Goal: Transaction & Acquisition: Purchase product/service

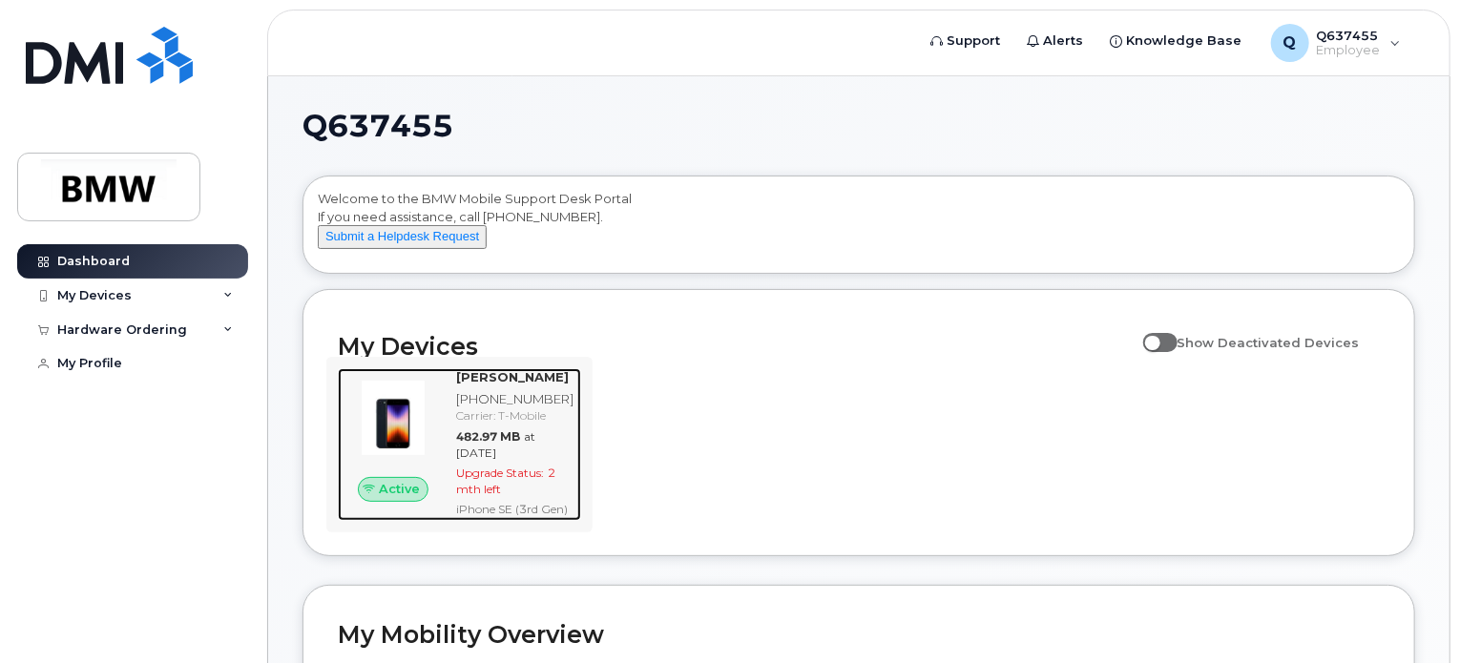
click at [438, 502] on div "Active" at bounding box center [393, 489] width 111 height 25
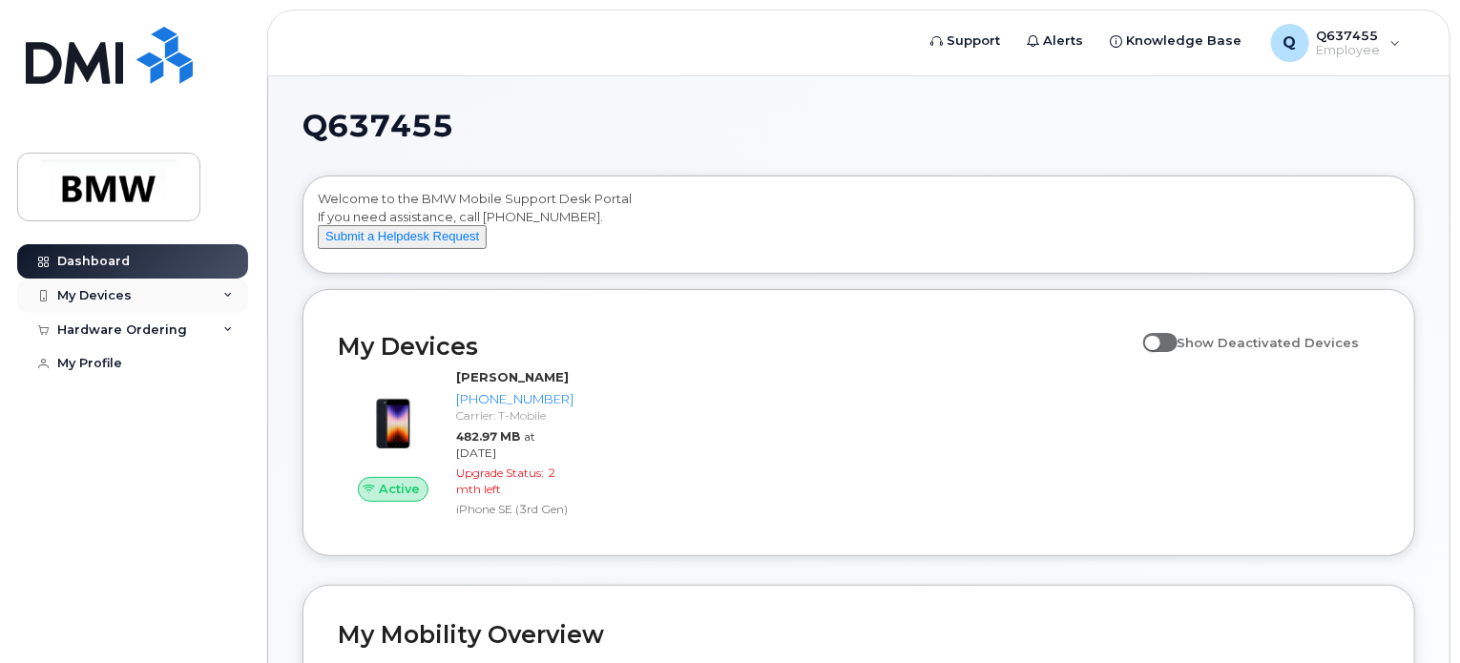
click at [114, 297] on div "My Devices" at bounding box center [94, 295] width 74 height 15
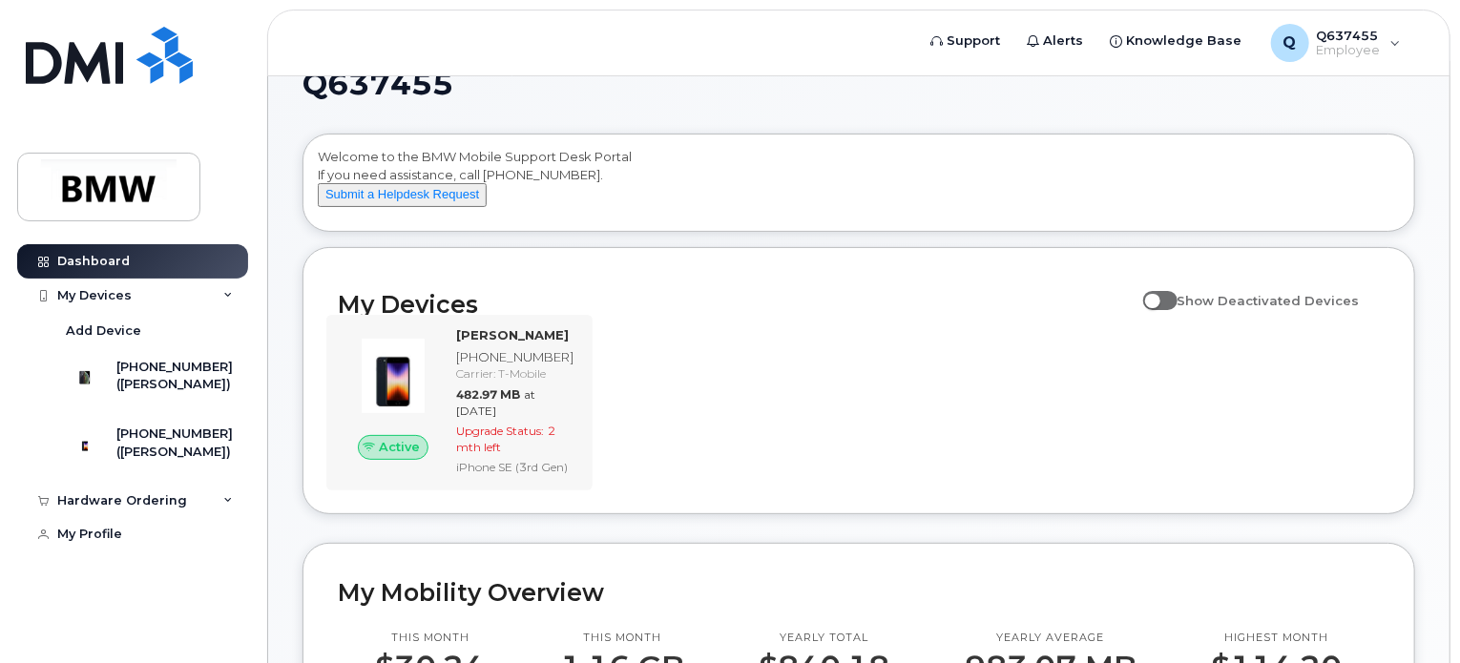
scroll to position [41, 0]
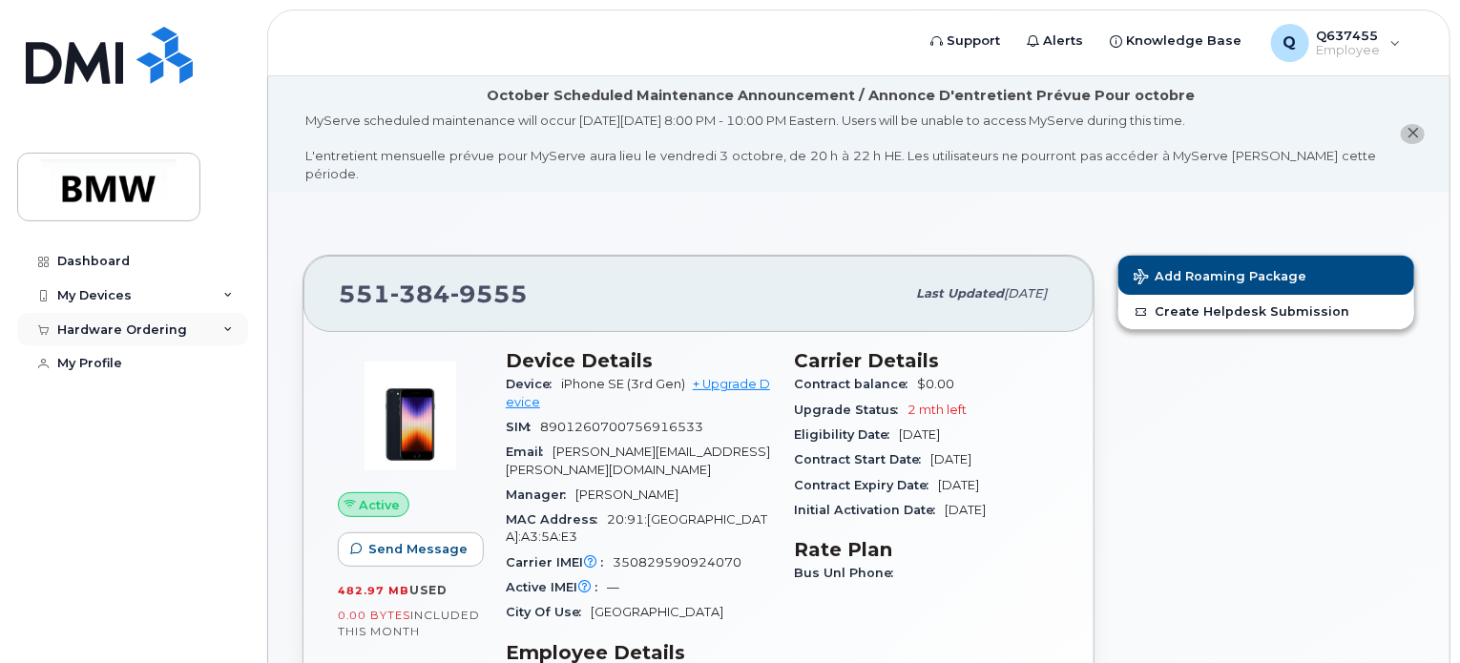
click at [135, 335] on div "Hardware Ordering" at bounding box center [122, 329] width 130 height 15
click at [115, 293] on div "My Devices" at bounding box center [94, 295] width 74 height 15
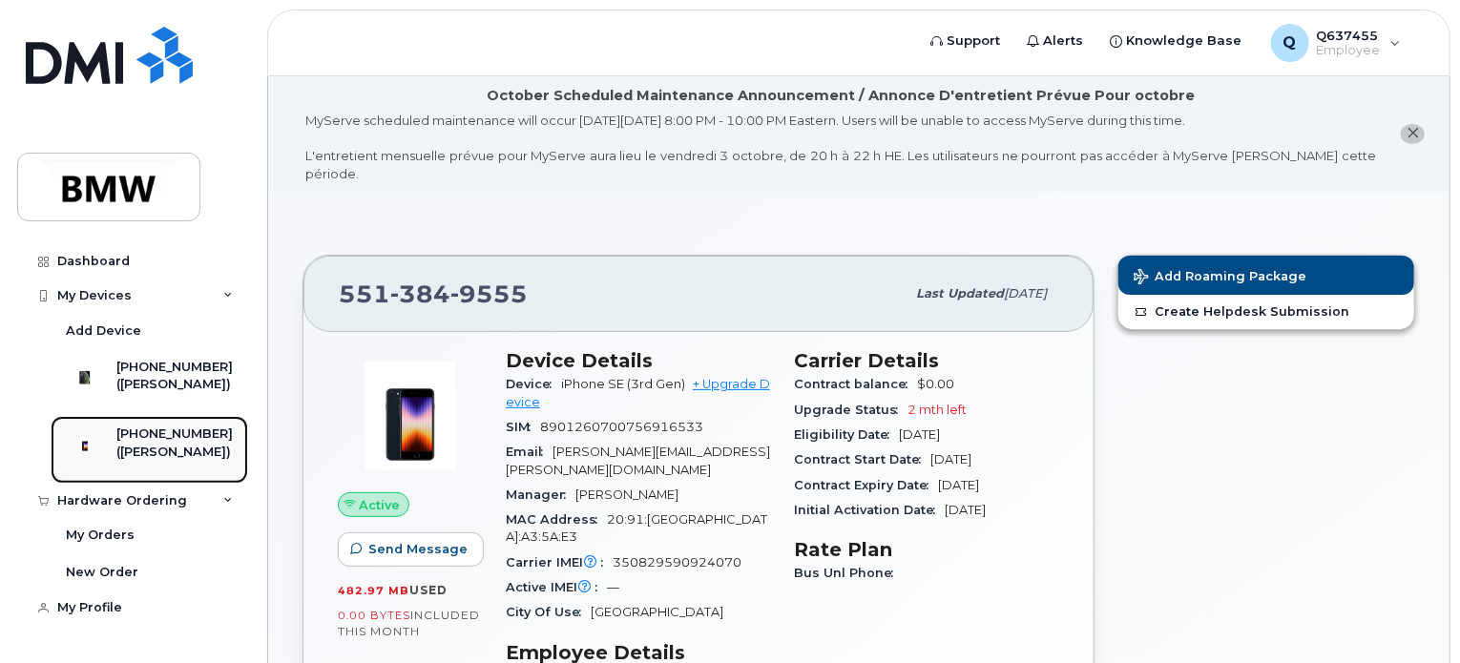
click at [110, 464] on div at bounding box center [85, 444] width 50 height 38
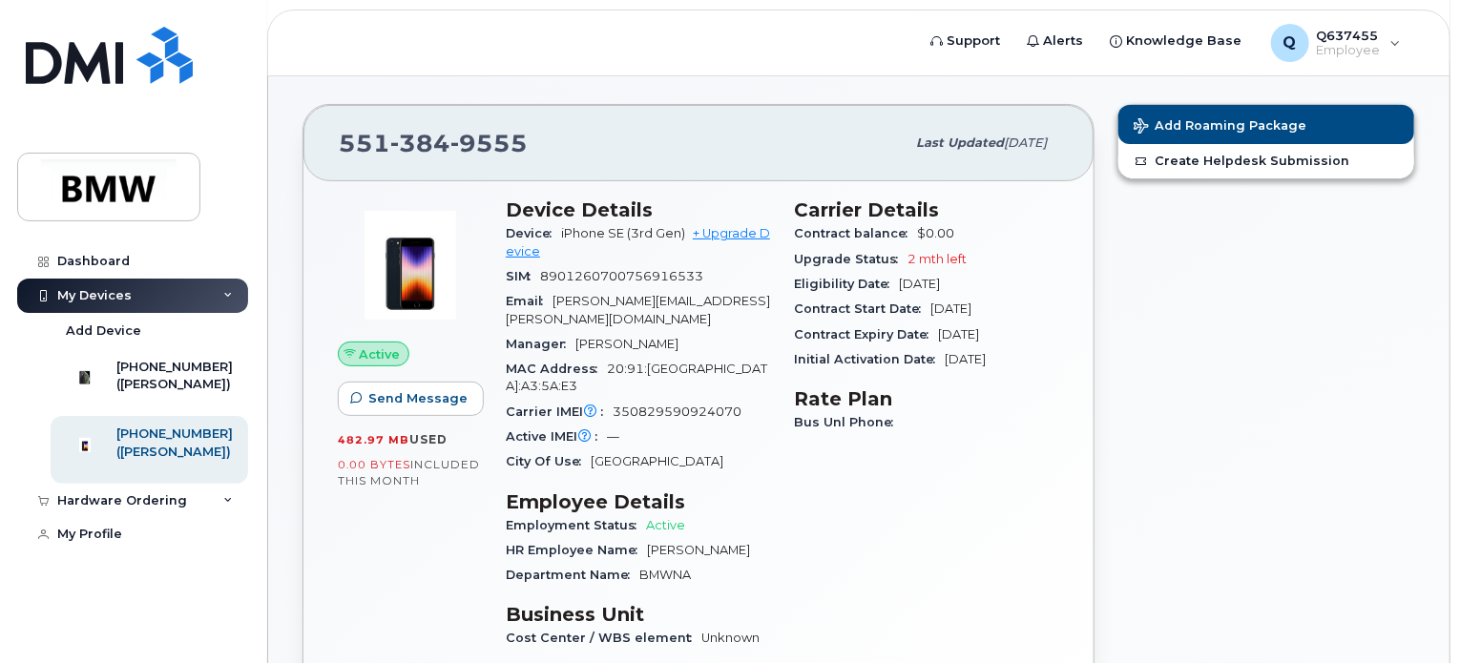
scroll to position [150, 0]
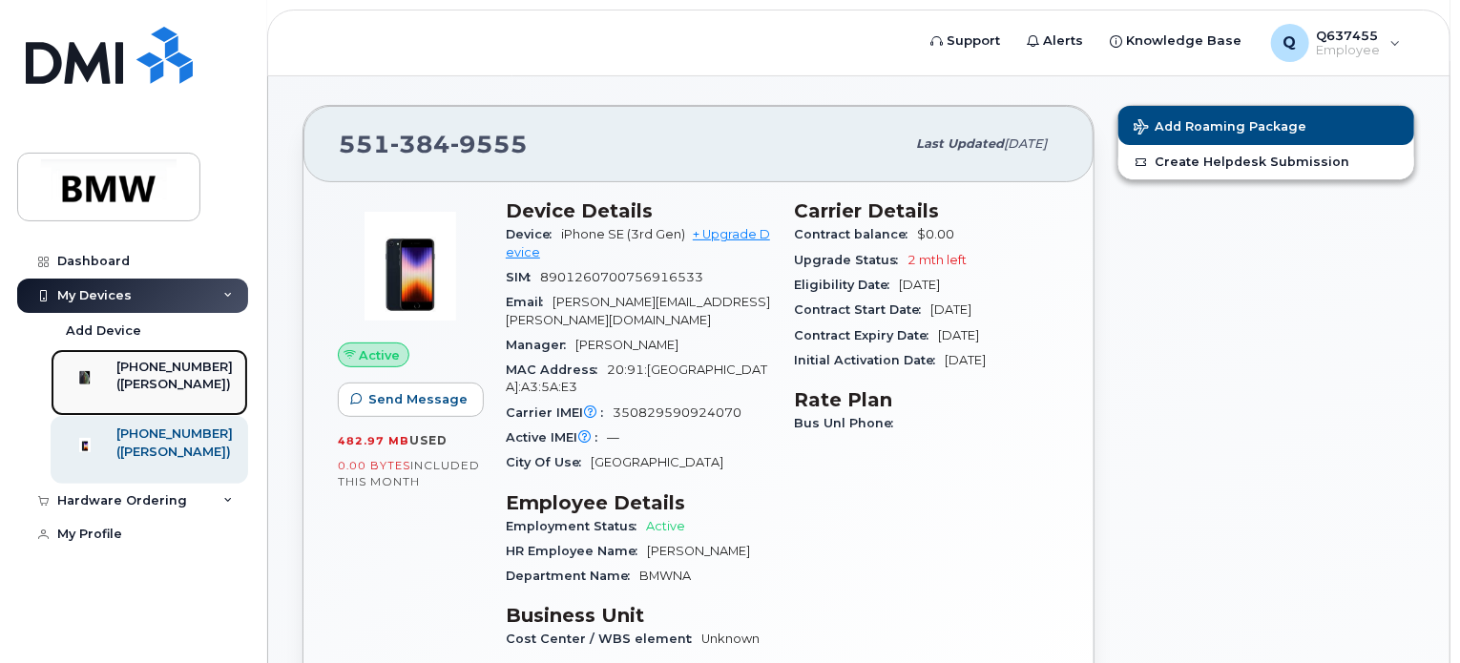
click at [150, 392] on div "([PERSON_NAME])" at bounding box center [174, 384] width 116 height 17
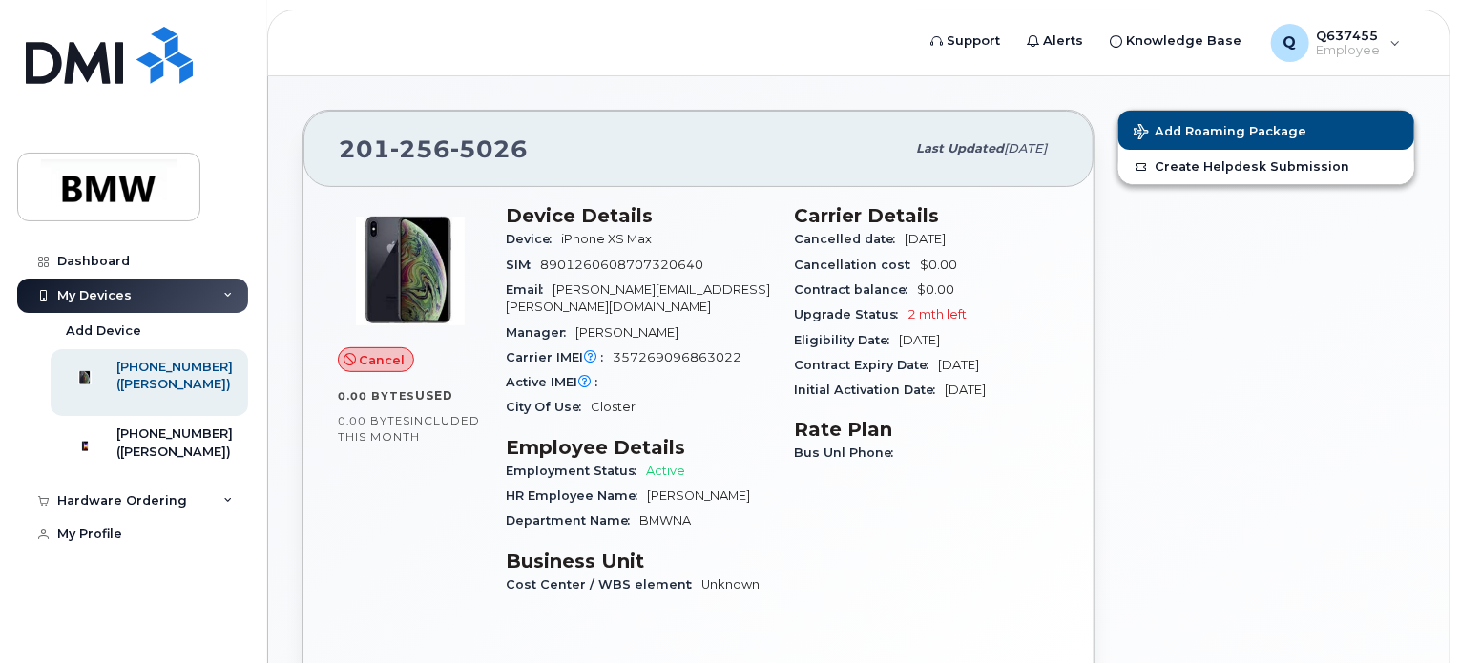
scroll to position [191, 0]
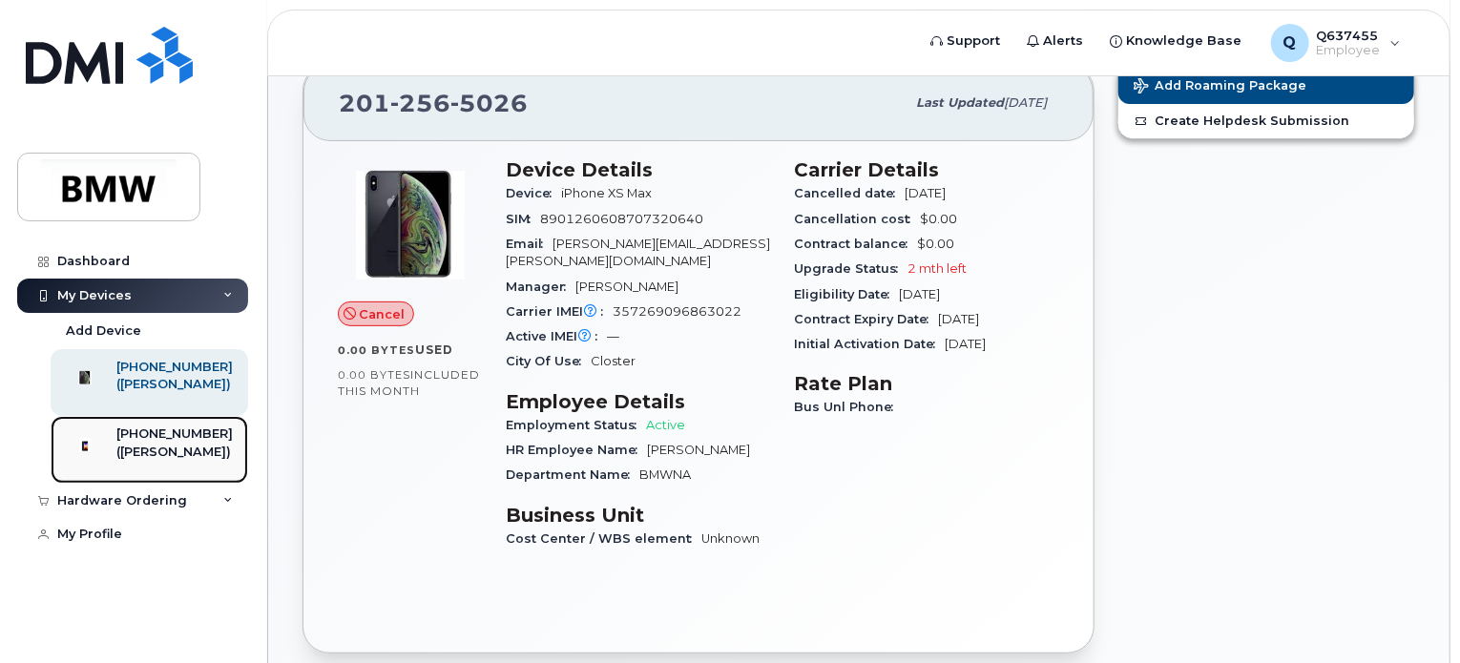
click at [151, 461] on div "([PERSON_NAME])" at bounding box center [174, 452] width 116 height 17
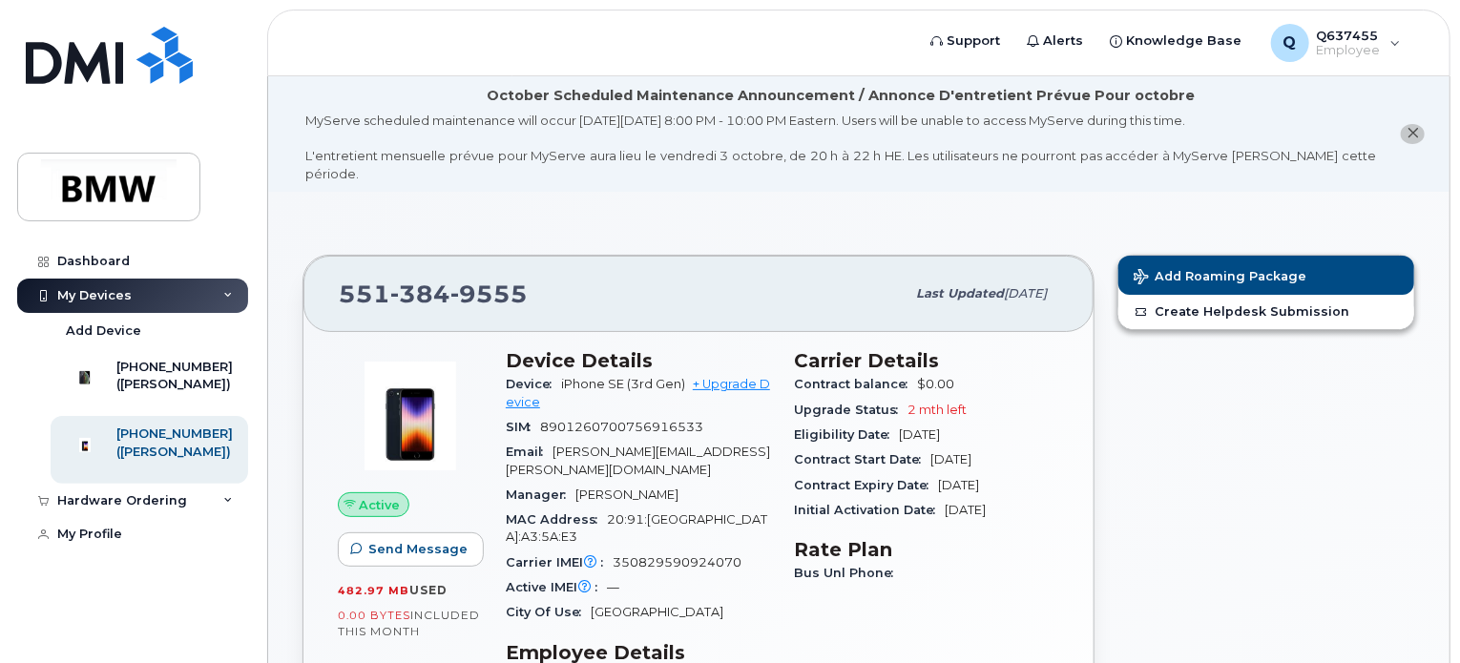
click at [1047, 286] on span "Jun 02, 2025" at bounding box center [1025, 293] width 43 height 14
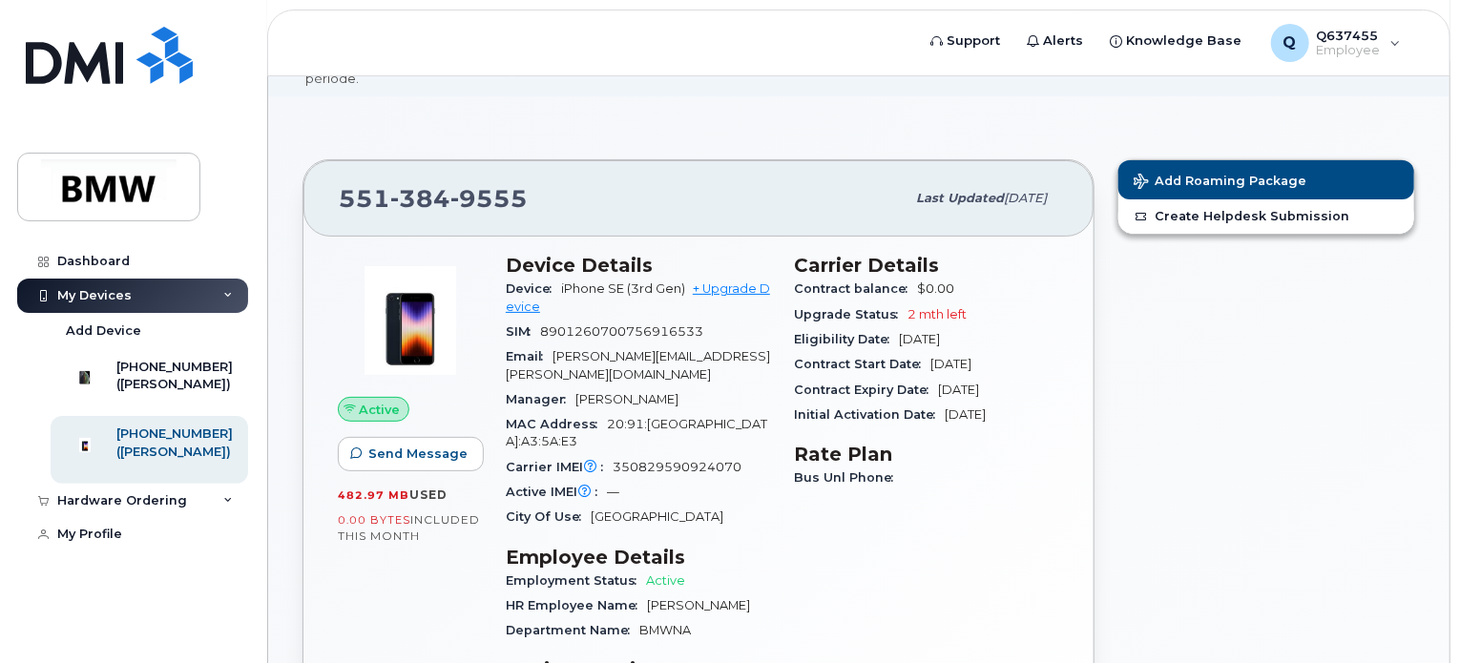
scroll to position [103, 0]
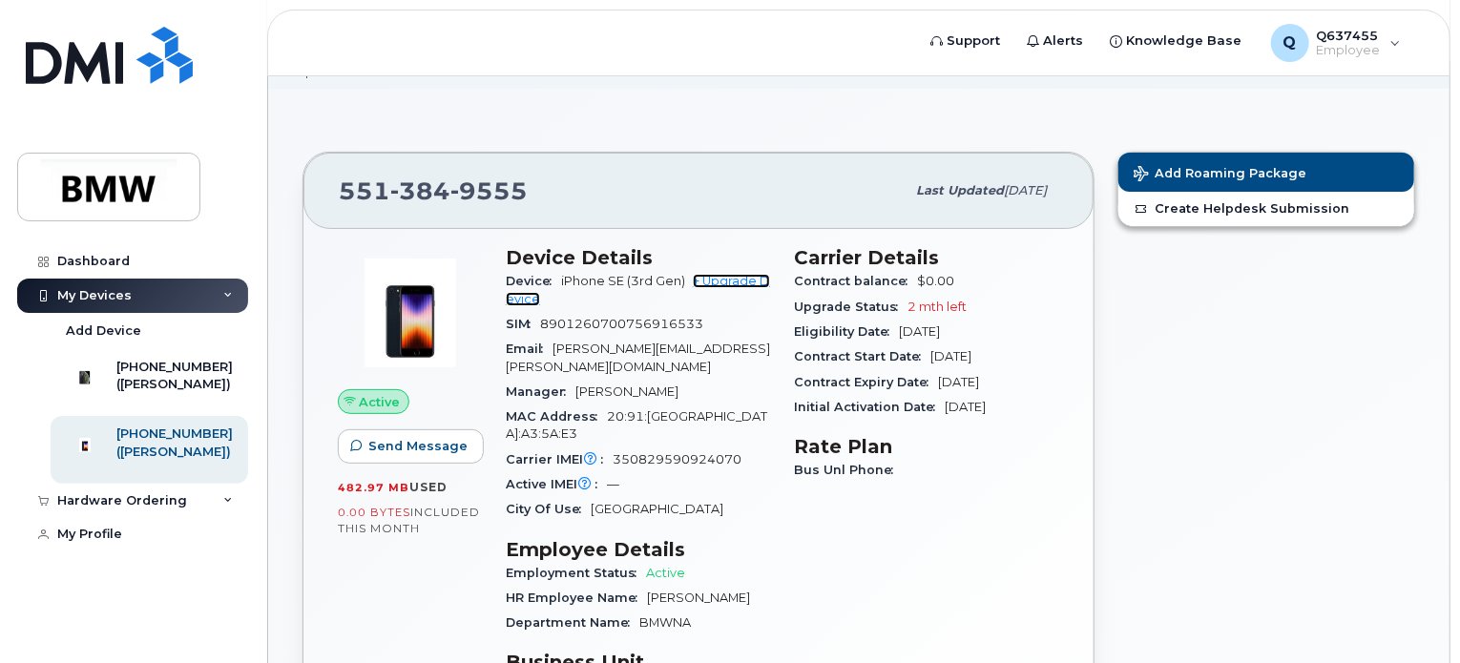
click at [734, 274] on link "+ Upgrade Device" at bounding box center [638, 289] width 264 height 31
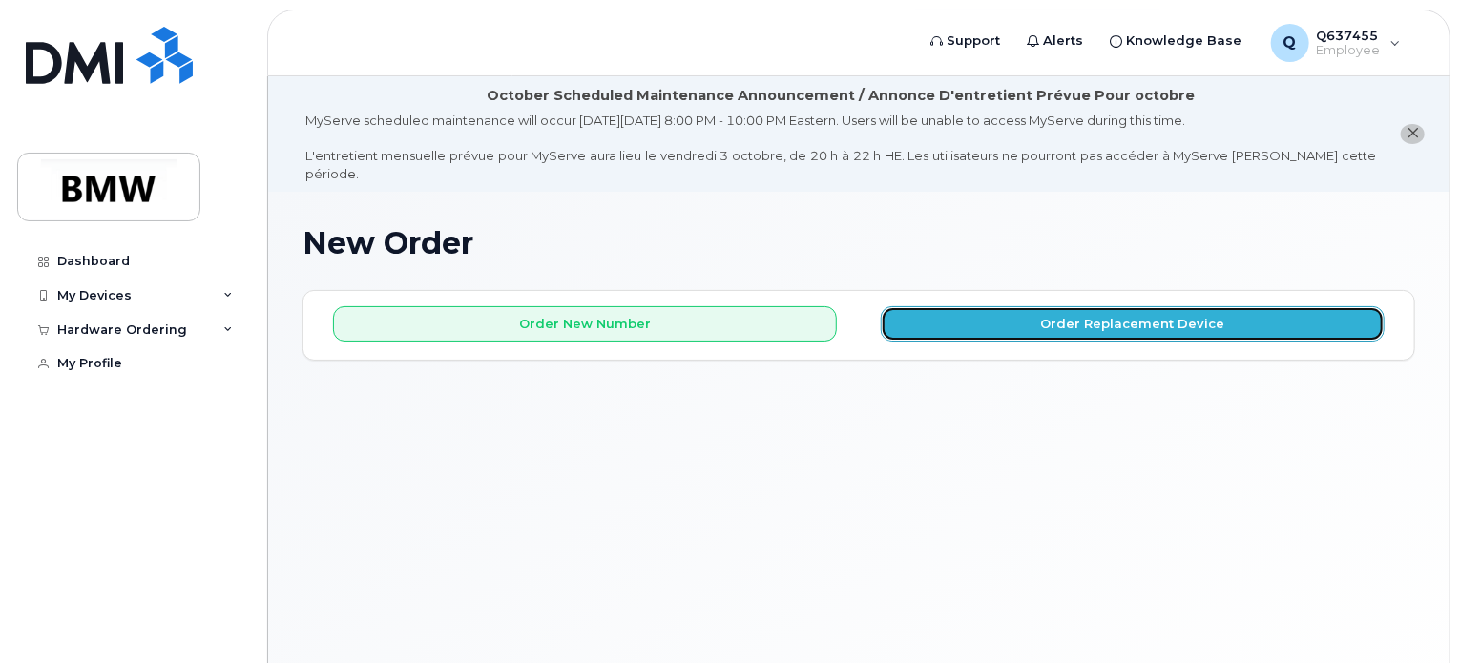
click at [958, 306] on button "Order Replacement Device" at bounding box center [1133, 323] width 504 height 35
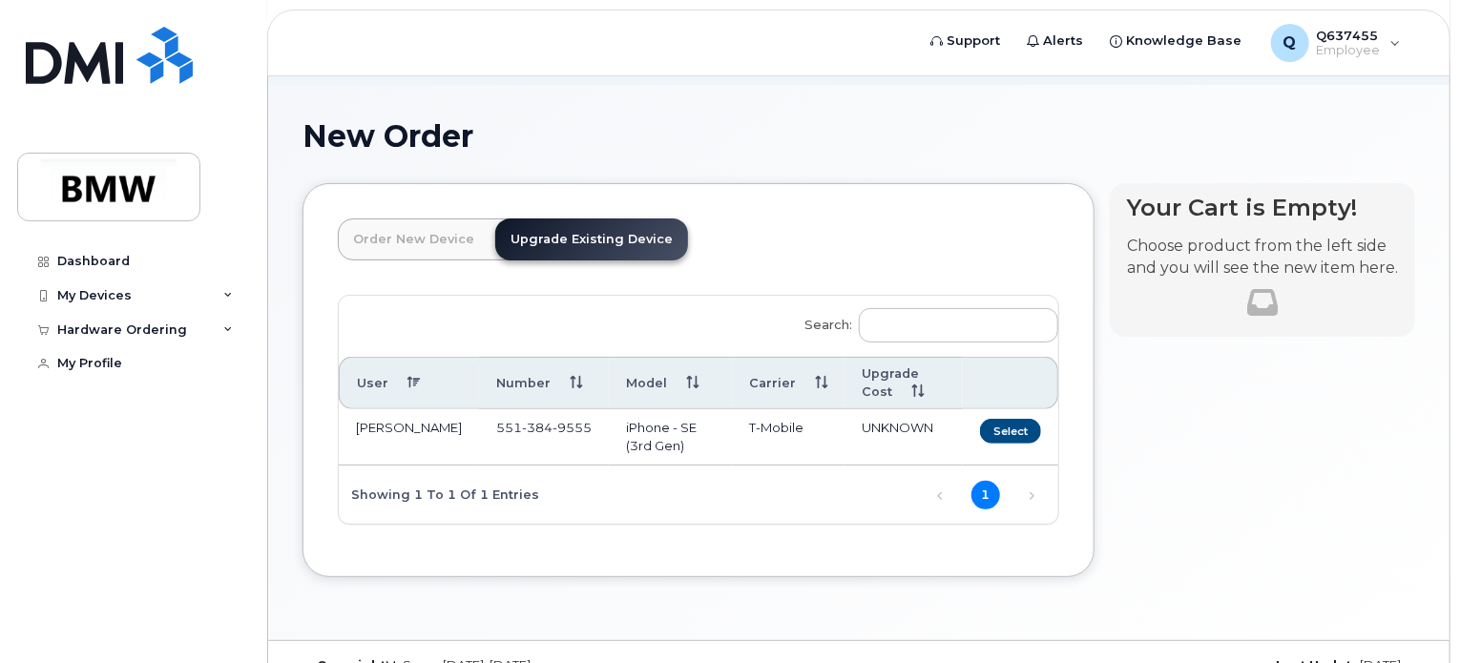
scroll to position [126, 0]
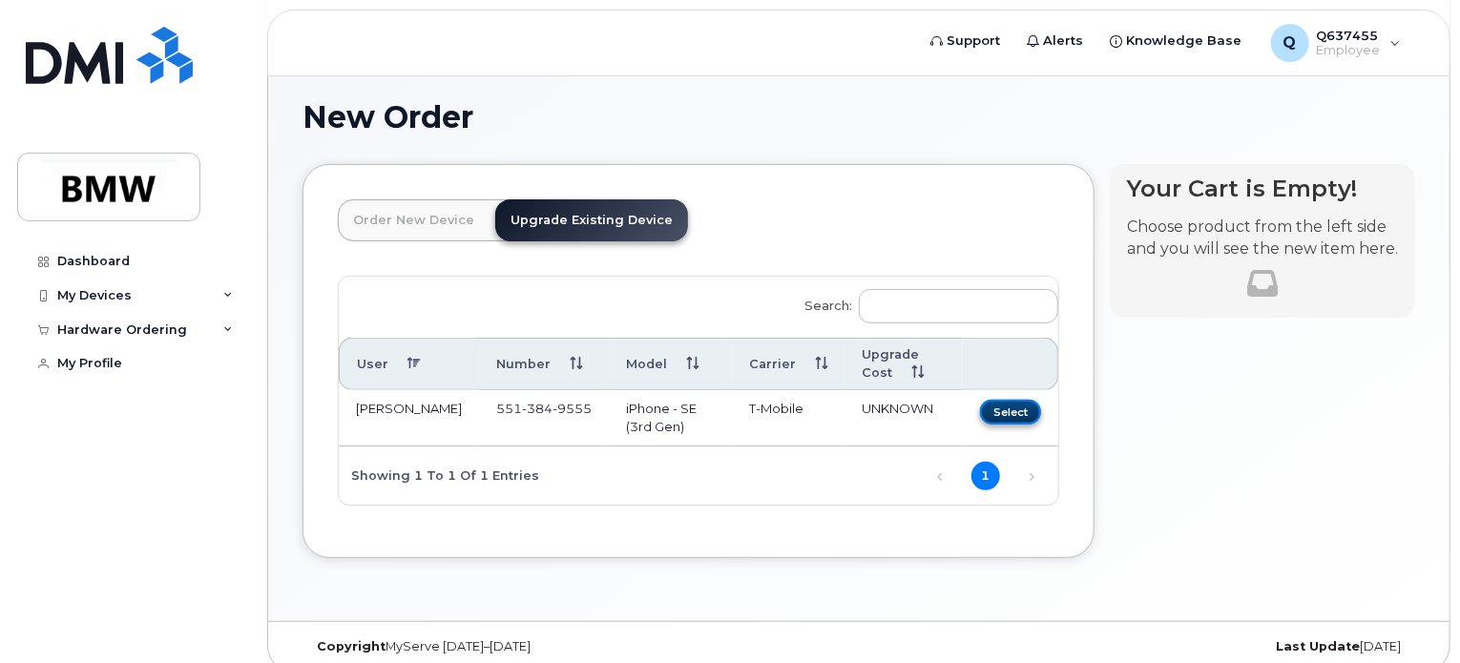
click at [1015, 400] on button "Select" at bounding box center [1010, 412] width 61 height 24
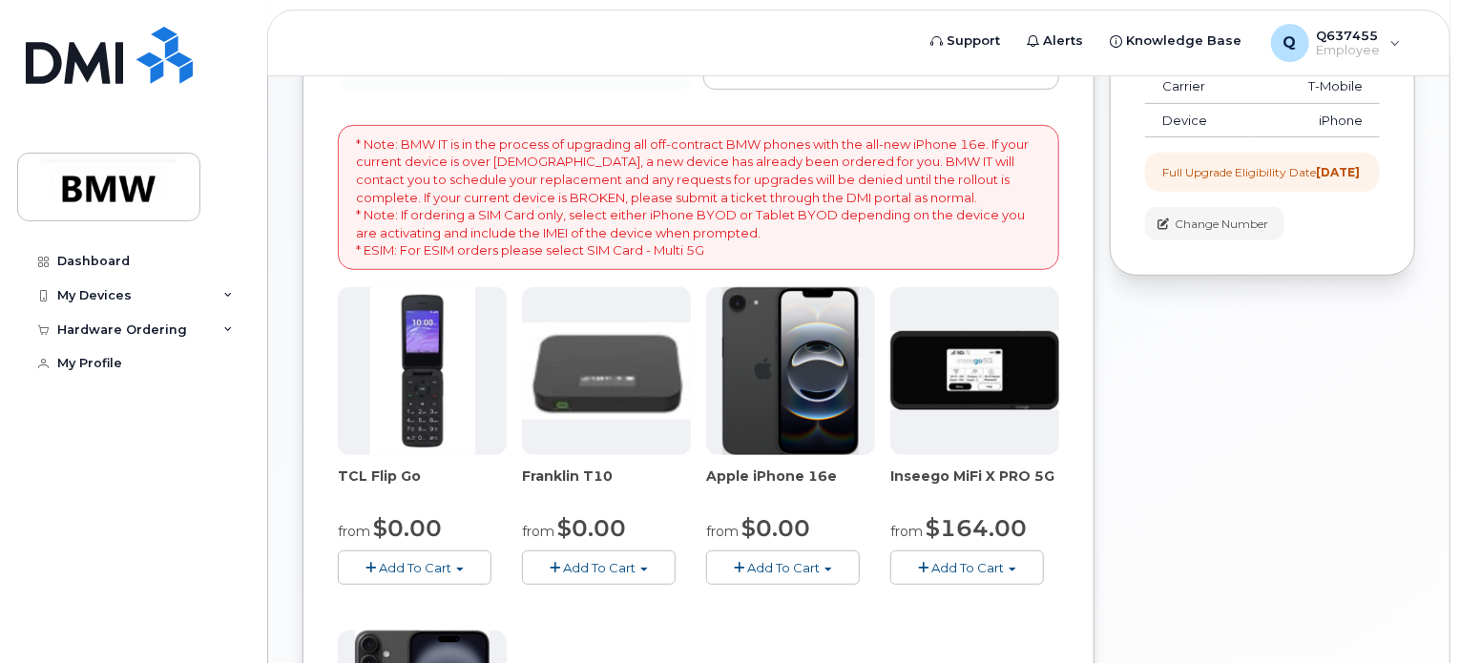
scroll to position [363, 0]
click at [813, 557] on button "Add To Cart" at bounding box center [783, 566] width 154 height 33
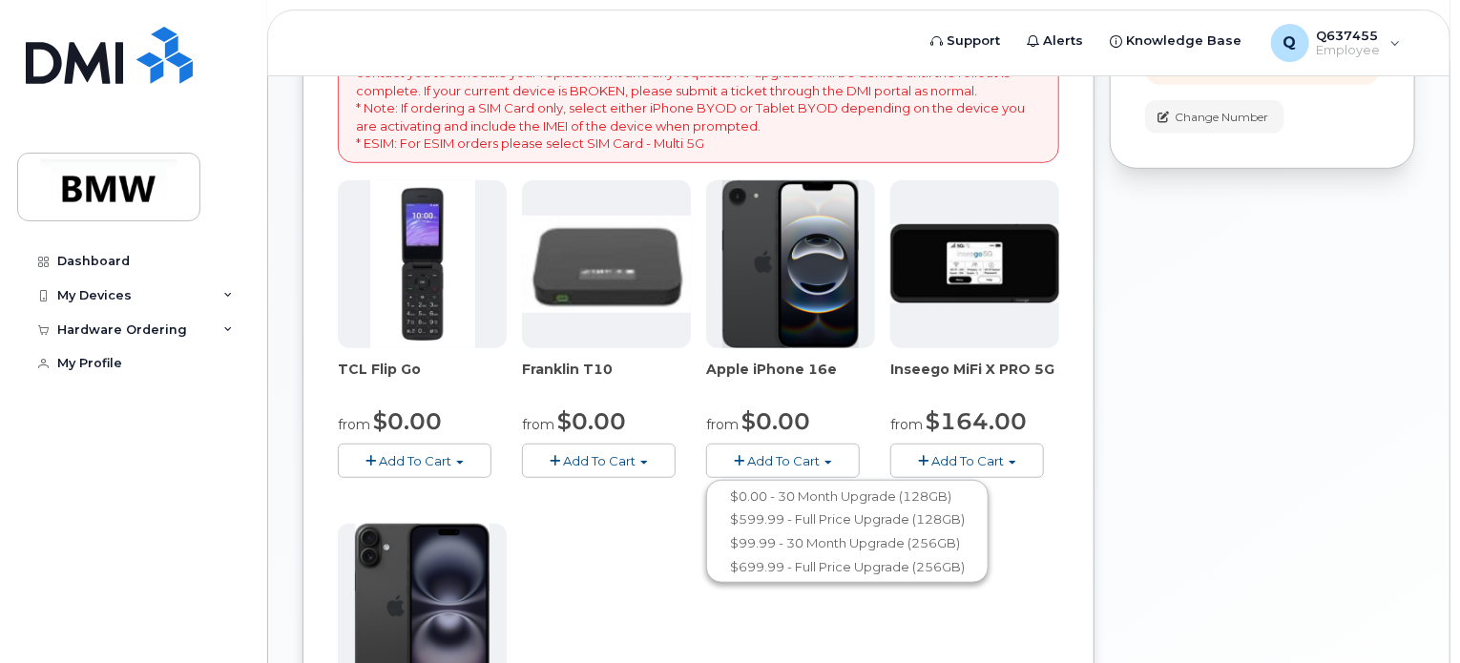
scroll to position [471, 0]
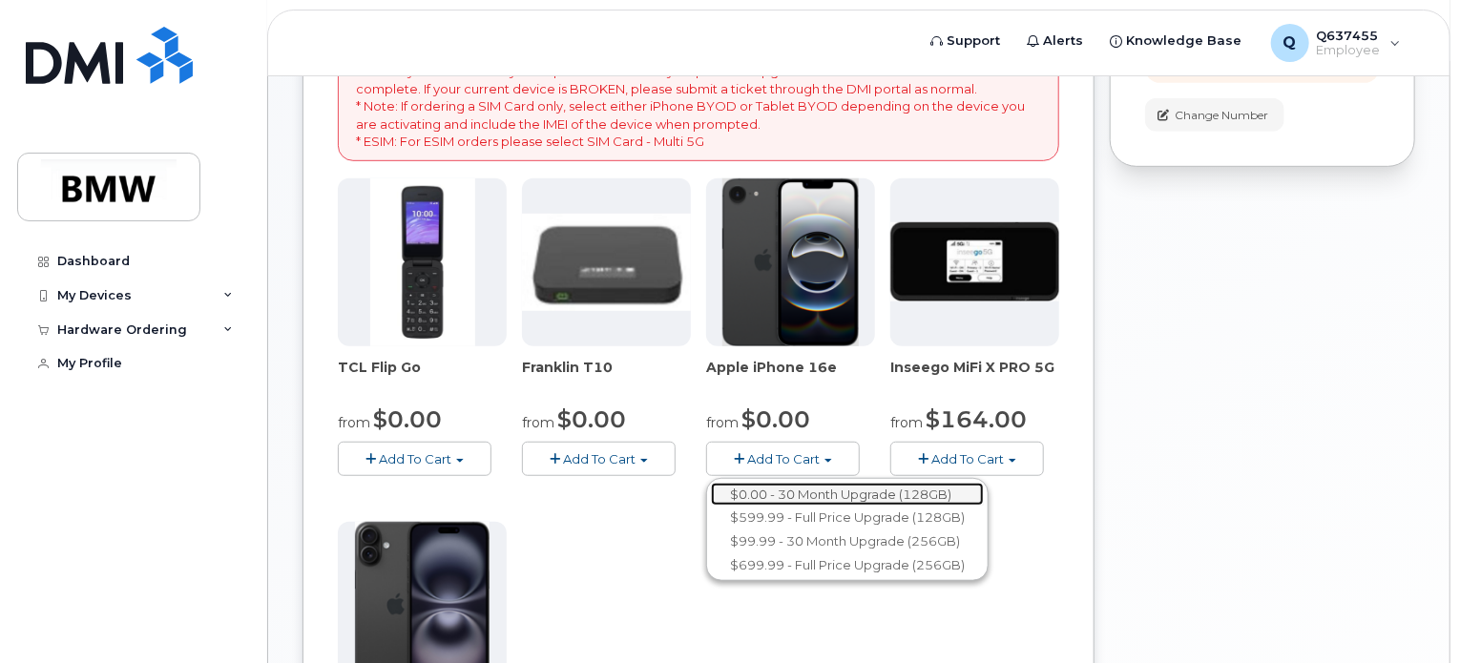
click at [809, 483] on link "$0.00 - 30 Month Upgrade (128GB)" at bounding box center [847, 495] width 273 height 24
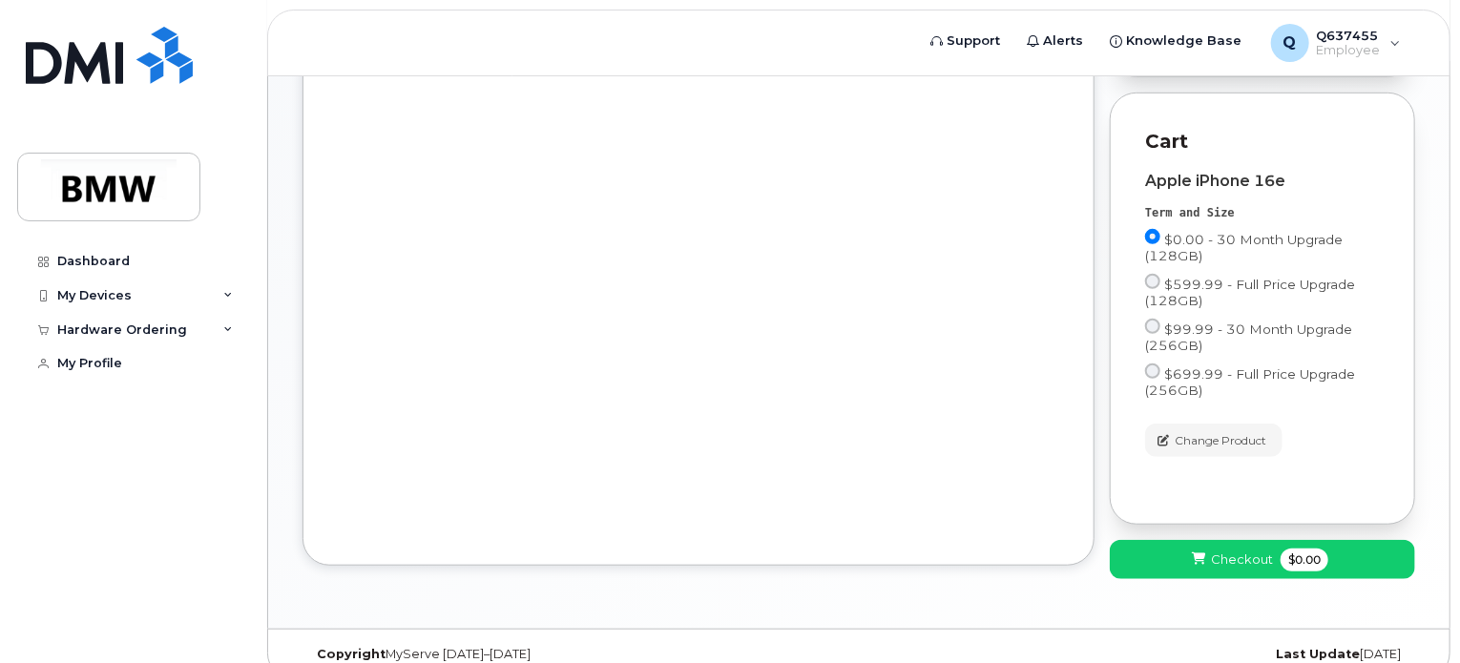
scroll to position [563, 0]
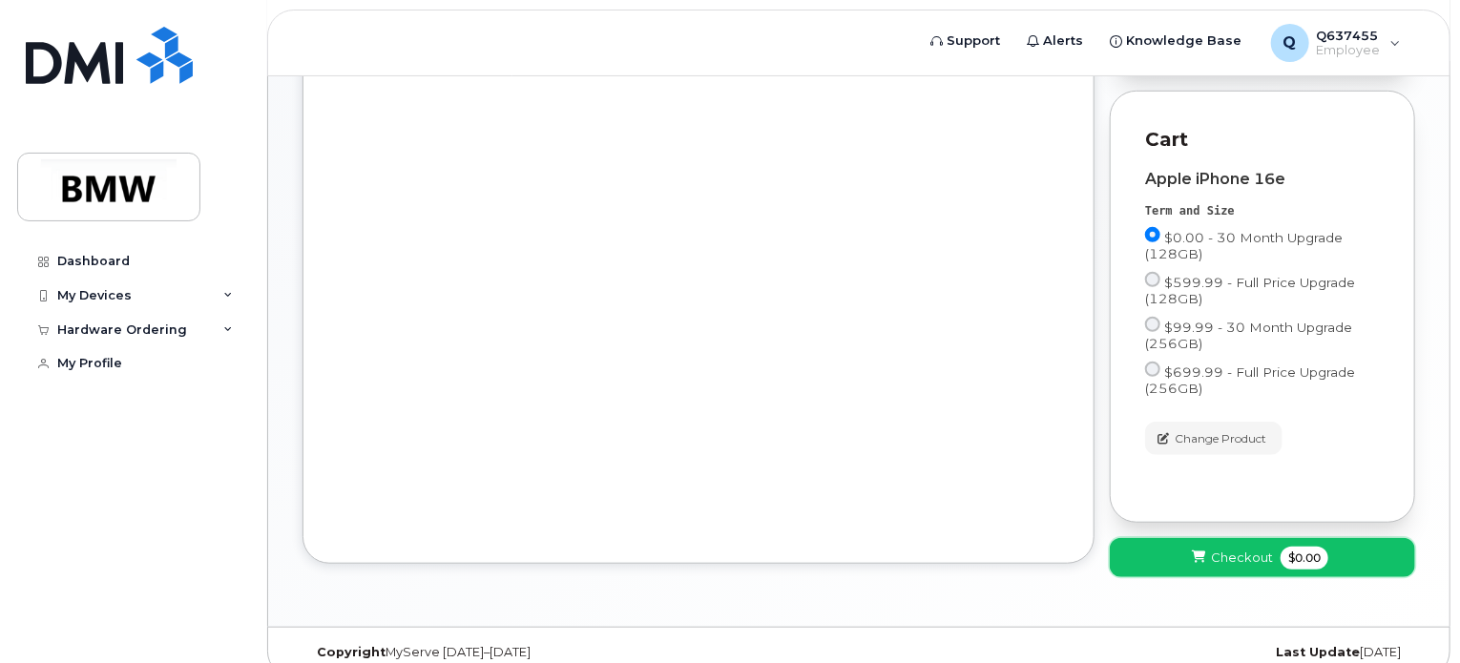
click at [1255, 549] on span "Checkout" at bounding box center [1242, 558] width 62 height 18
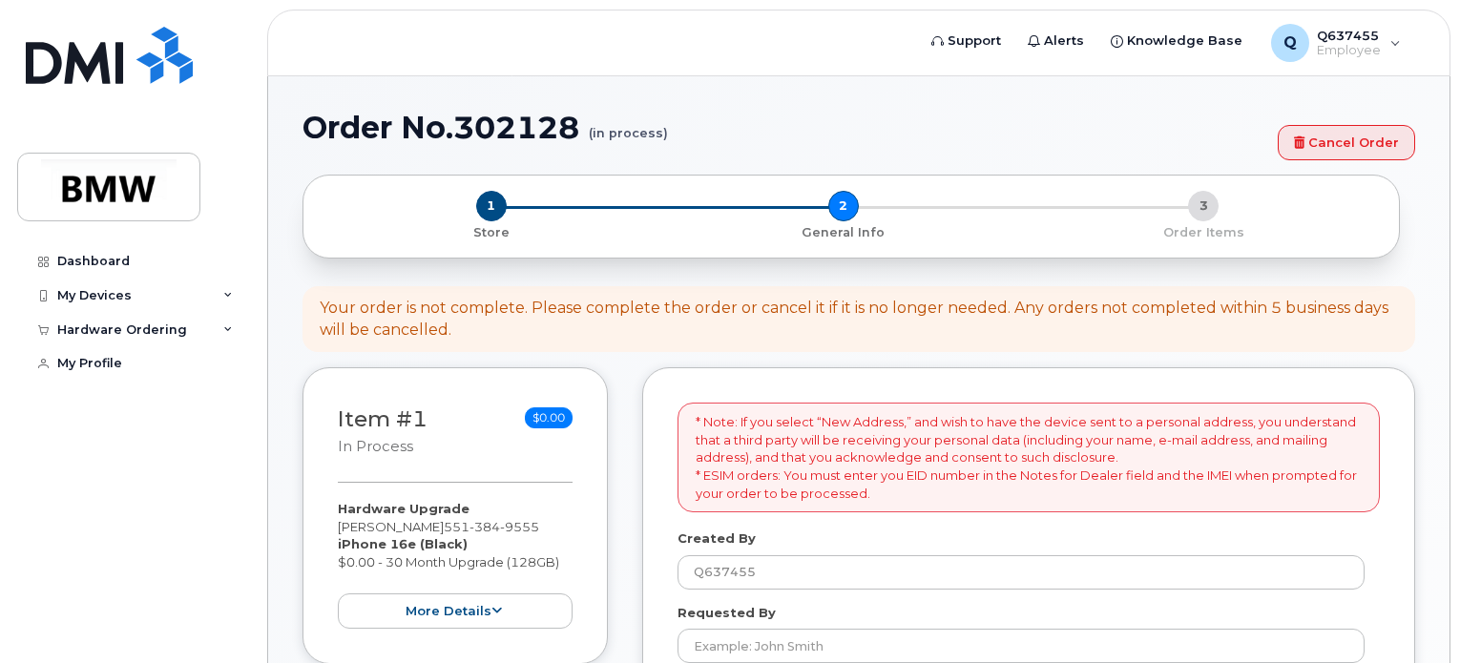
select select
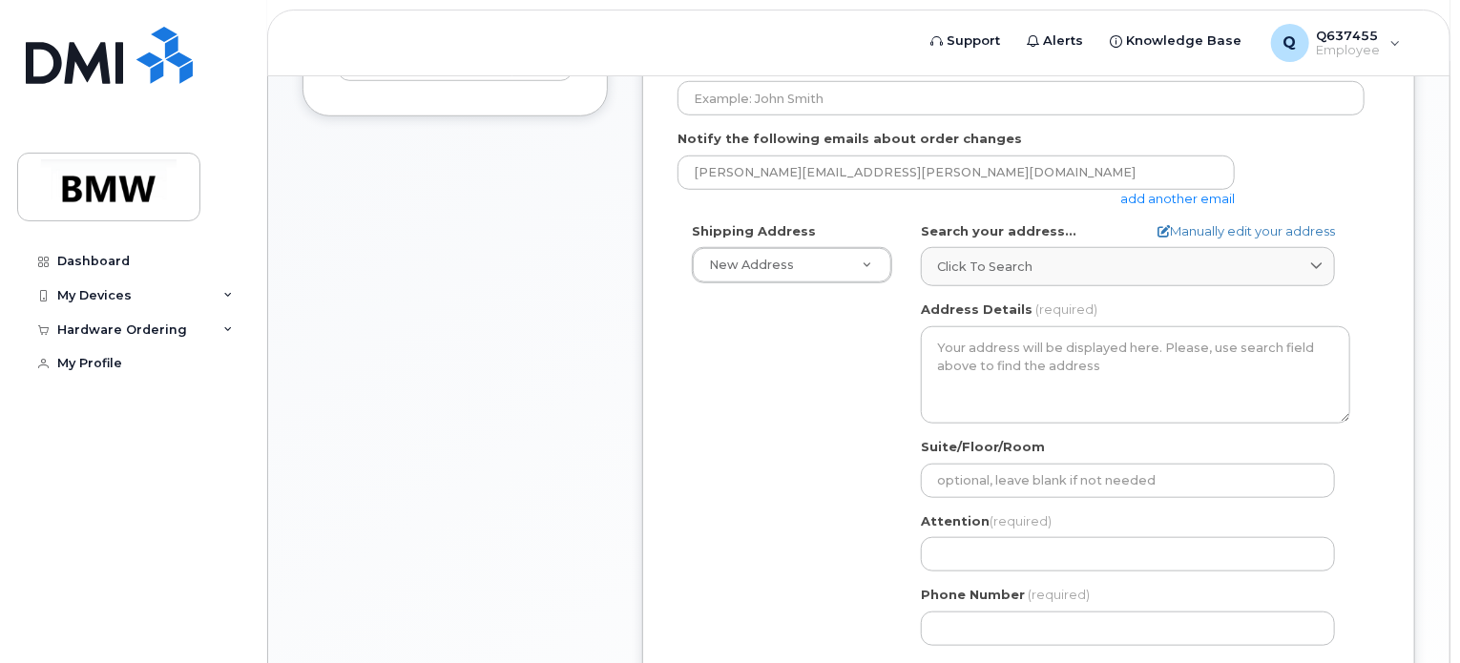
scroll to position [720, 0]
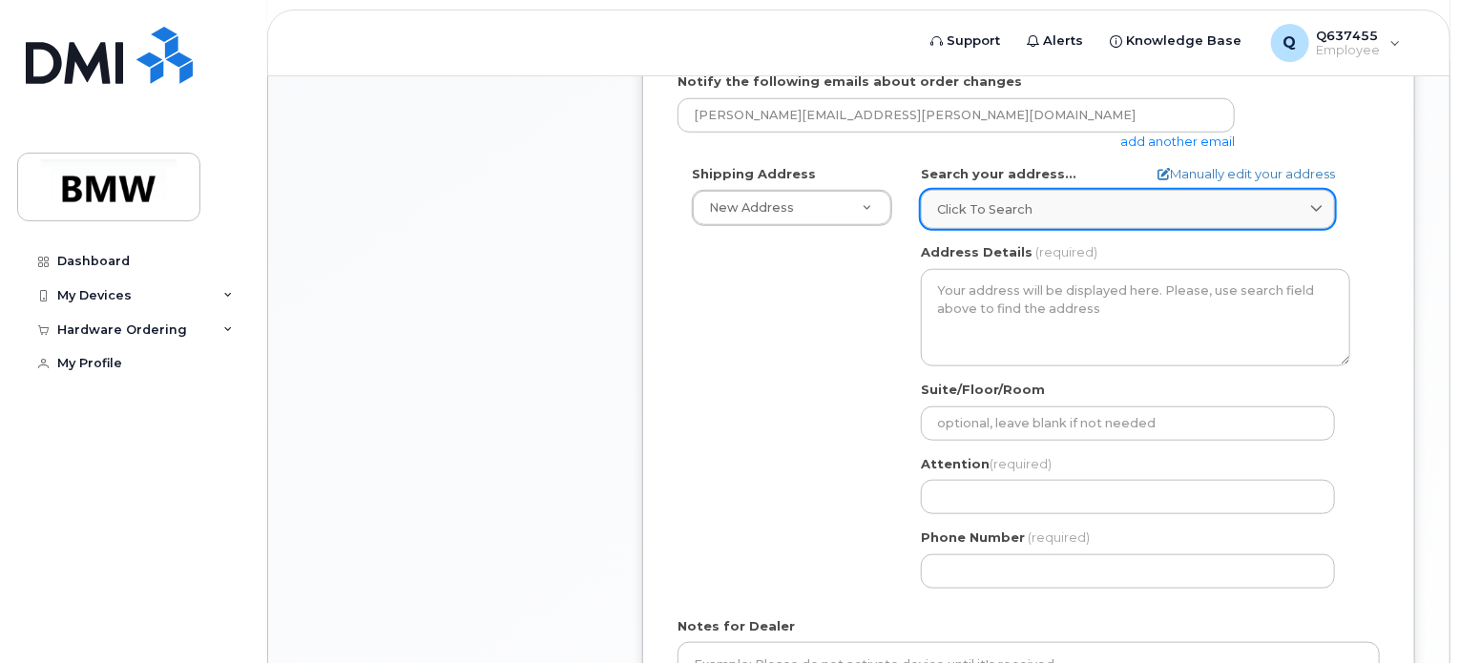
click at [991, 200] on span "Click to search" at bounding box center [984, 209] width 95 height 18
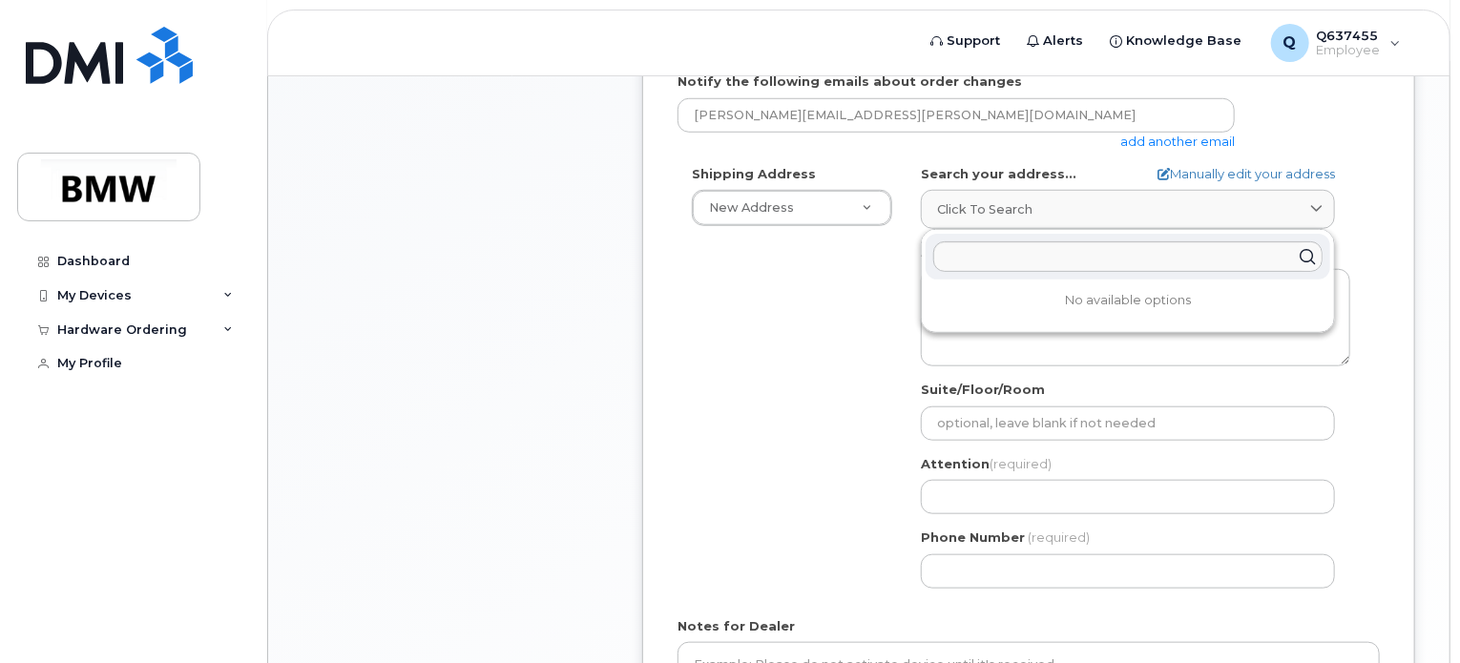
click at [777, 408] on div "Shipping Address New Address New Address BMW MC Plant BMW [GEOGRAPHIC_DATA] Fin…" at bounding box center [1020, 384] width 687 height 438
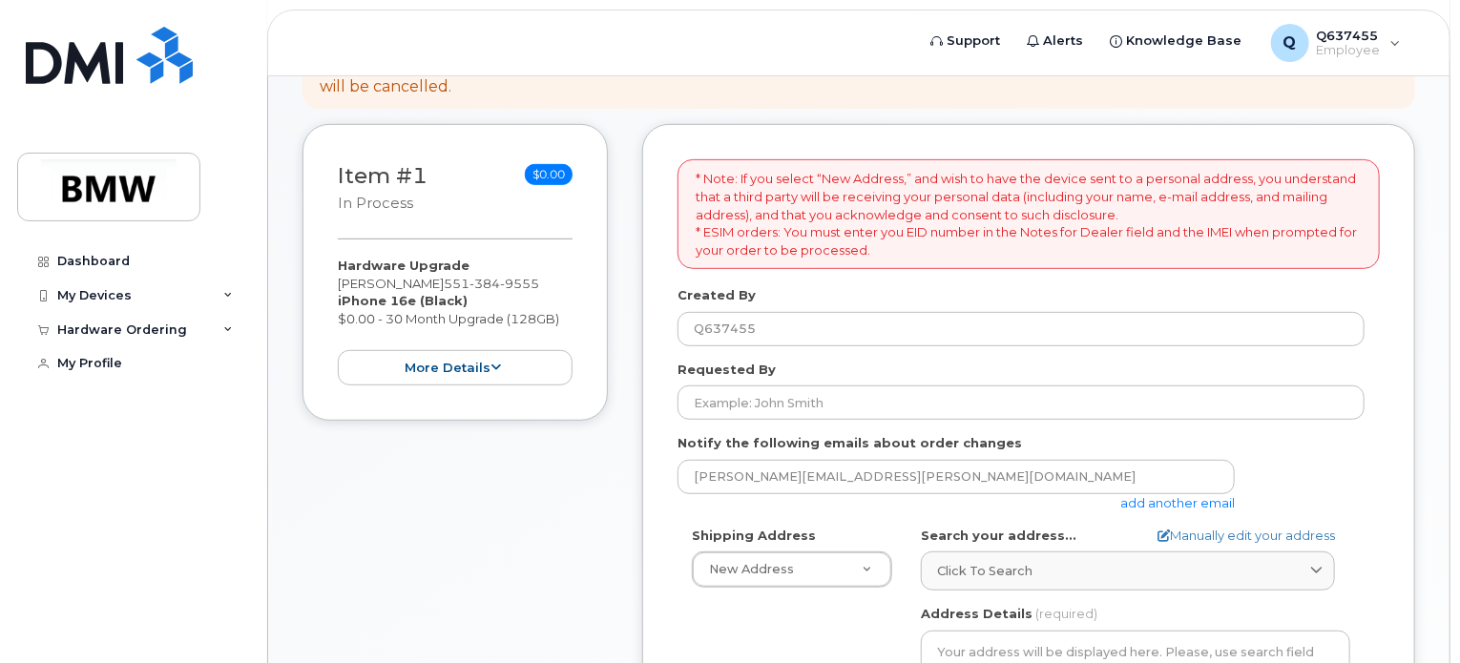
scroll to position [359, 0]
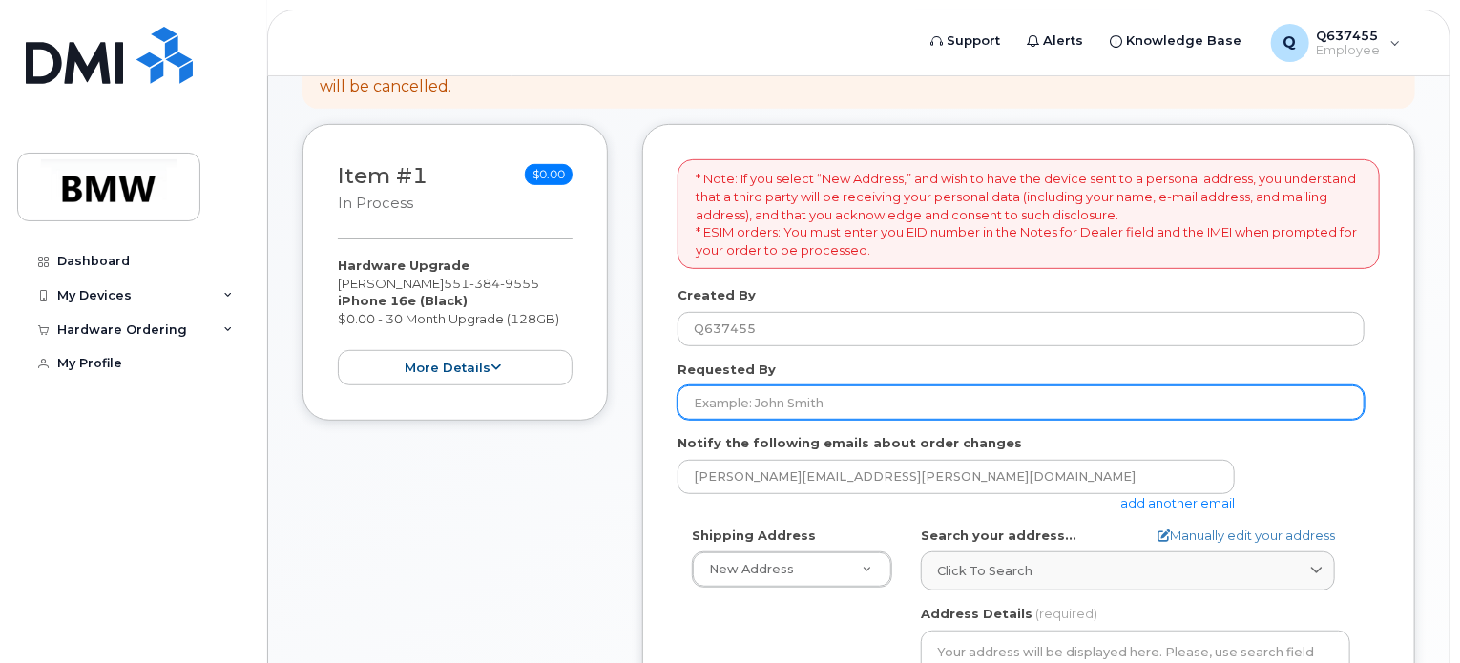
click at [778, 386] on input "Requested By" at bounding box center [1020, 402] width 687 height 34
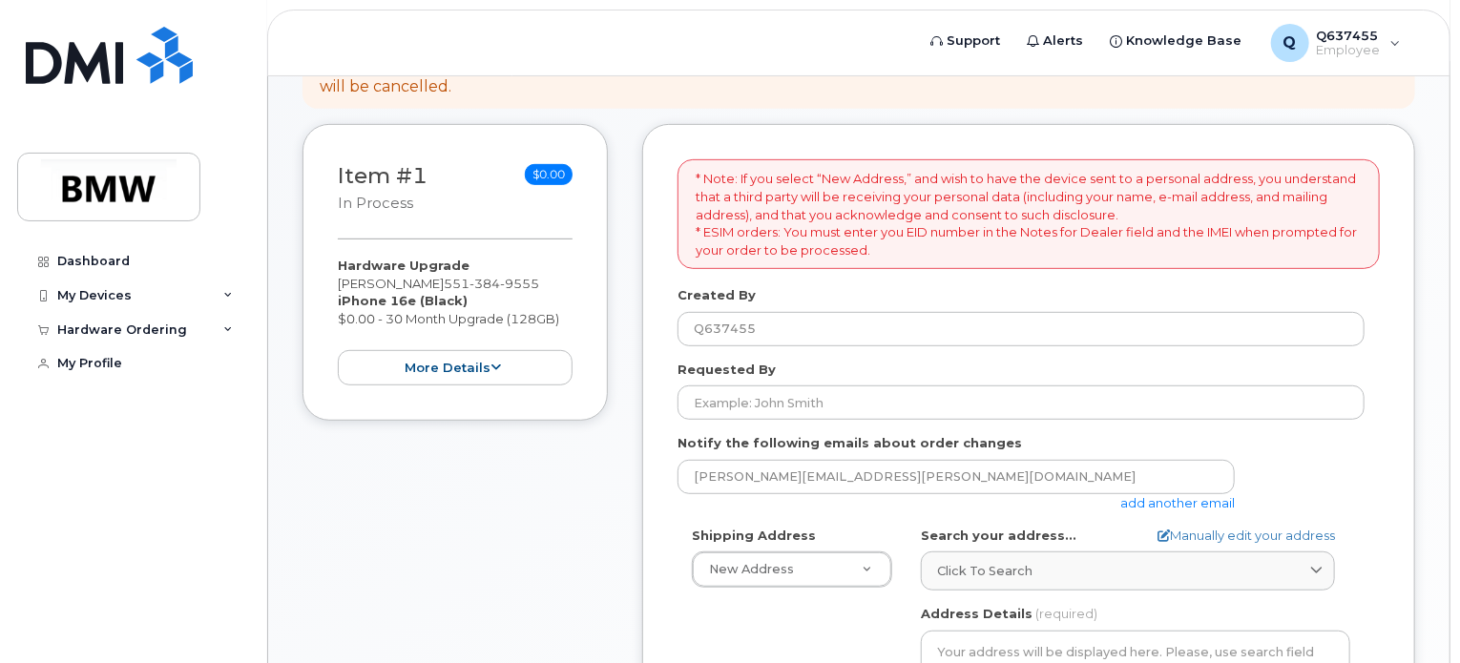
click at [604, 486] on div "Item #1 in process $0.00 Hardware Upgrade [PERSON_NAME] [PHONE_NUMBER] iPhone 1…" at bounding box center [454, 651] width 305 height 1055
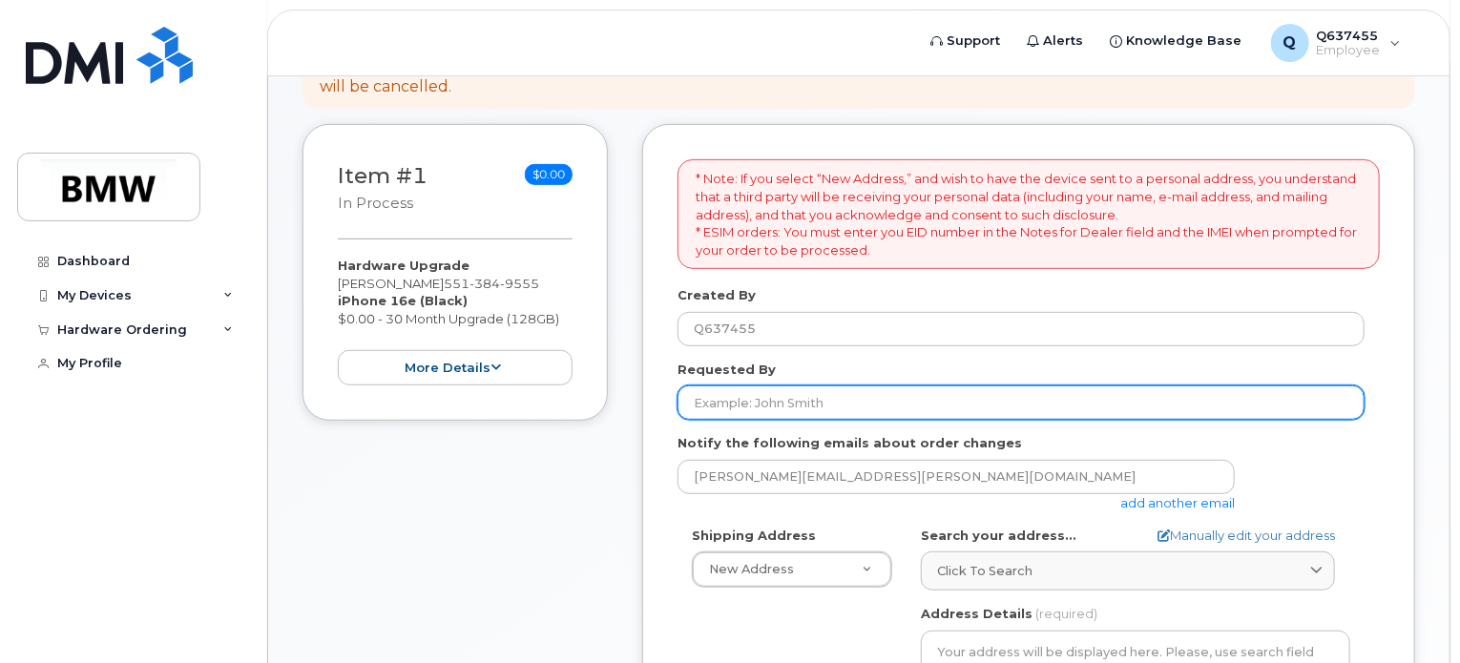
click at [753, 385] on input "Requested By" at bounding box center [1020, 402] width 687 height 34
type input "[PERSON_NAME]"
type input "45 Lincoln Ave"
select select
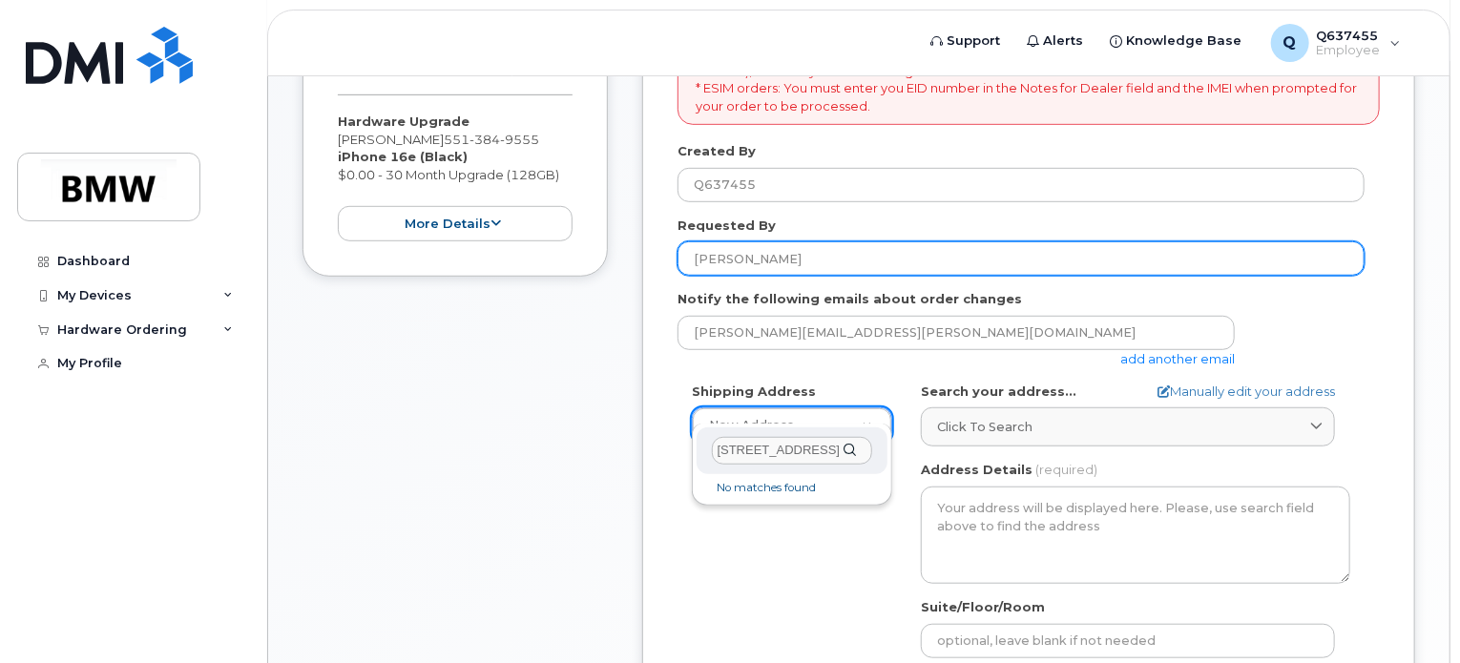
scroll to position [504, 0]
drag, startPoint x: 806, startPoint y: 449, endPoint x: 603, endPoint y: 433, distance: 203.9
click at [603, 433] on body "Support Alerts Knowledge Base Q Q637455 Employee English Français Sign out Dash…" at bounding box center [730, 313] width 1460 height 1634
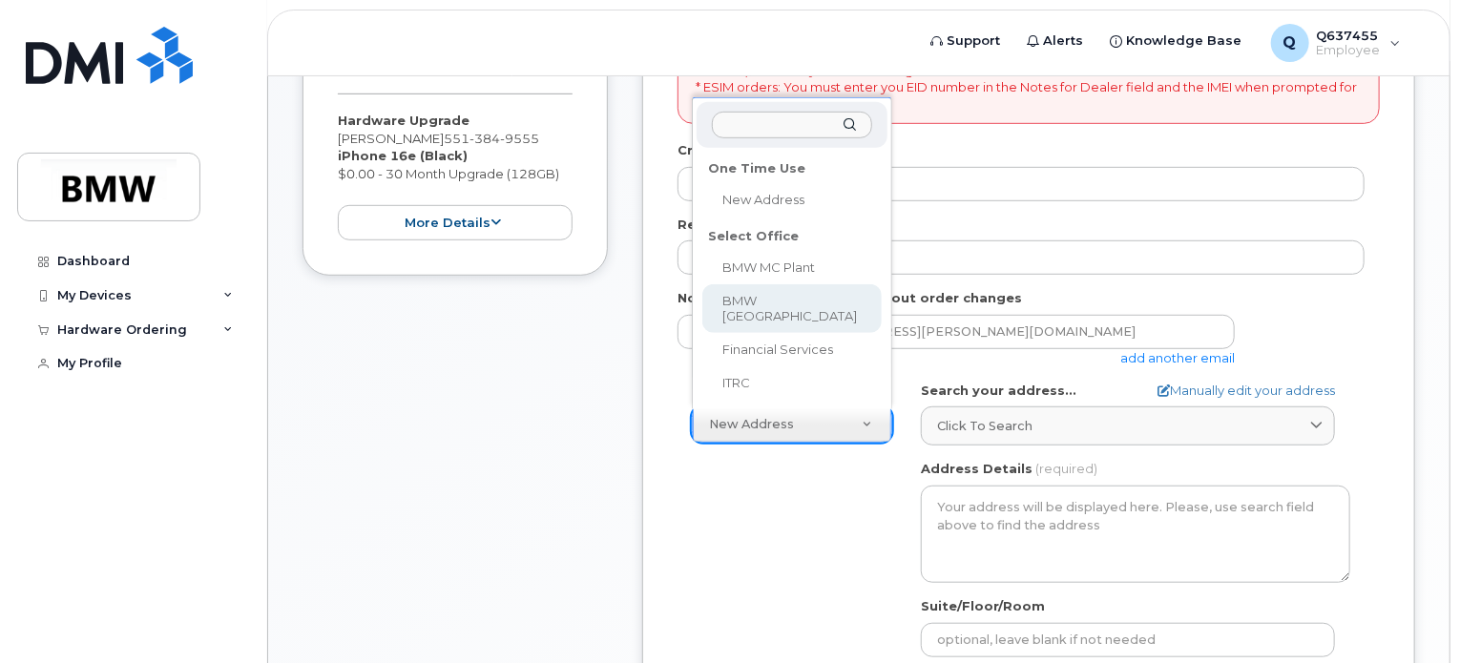
select select
type textarea "200 BMW Drive Woodcliff Lake NJ 07677 Woodcliff Lake New Jersey 07677"
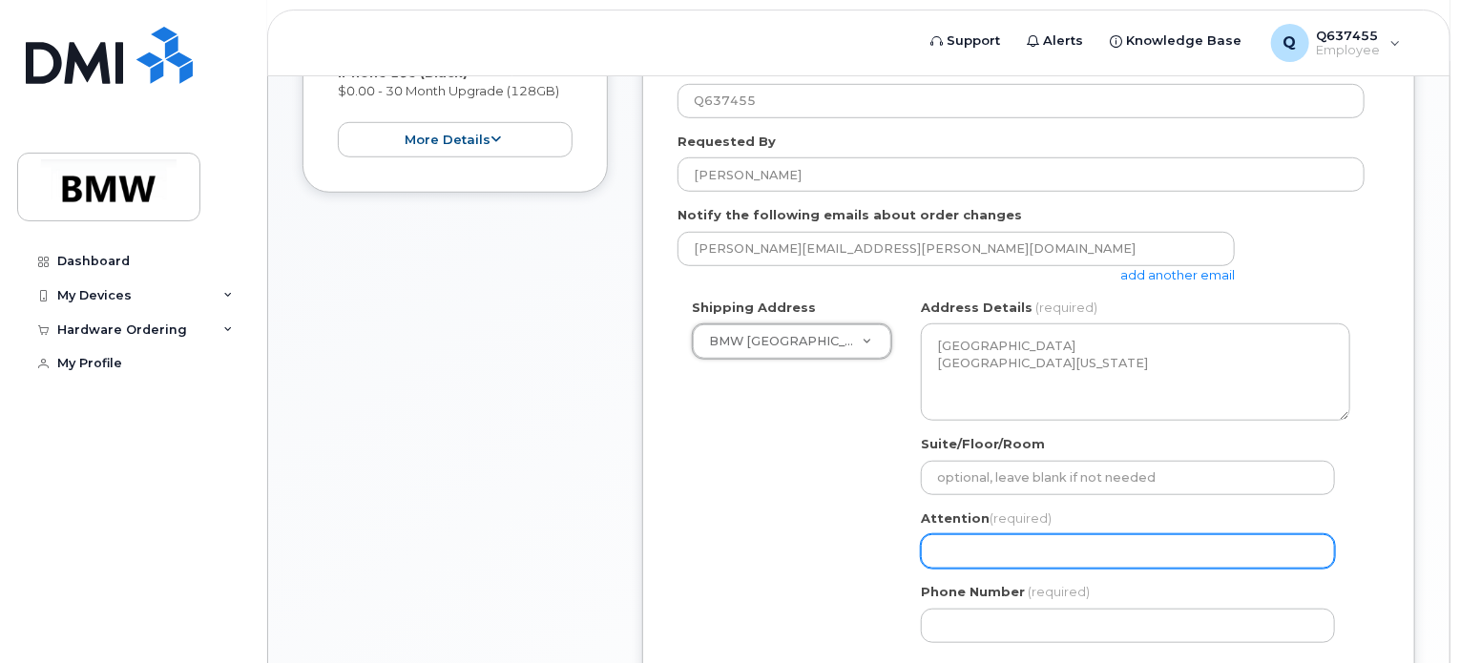
scroll to position [611, 0]
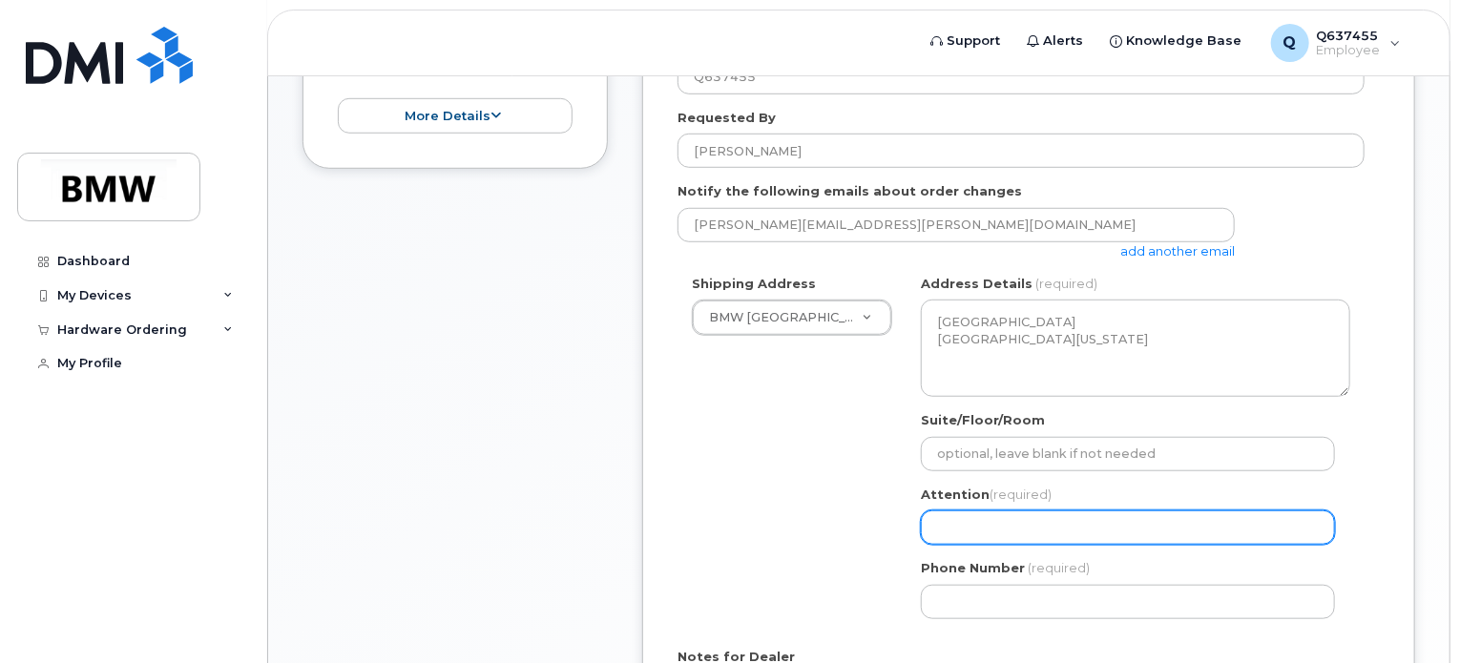
click at [989, 510] on input "Attention (required)" at bounding box center [1128, 527] width 414 height 34
select select
type input "K"
select select
type input "Ke"
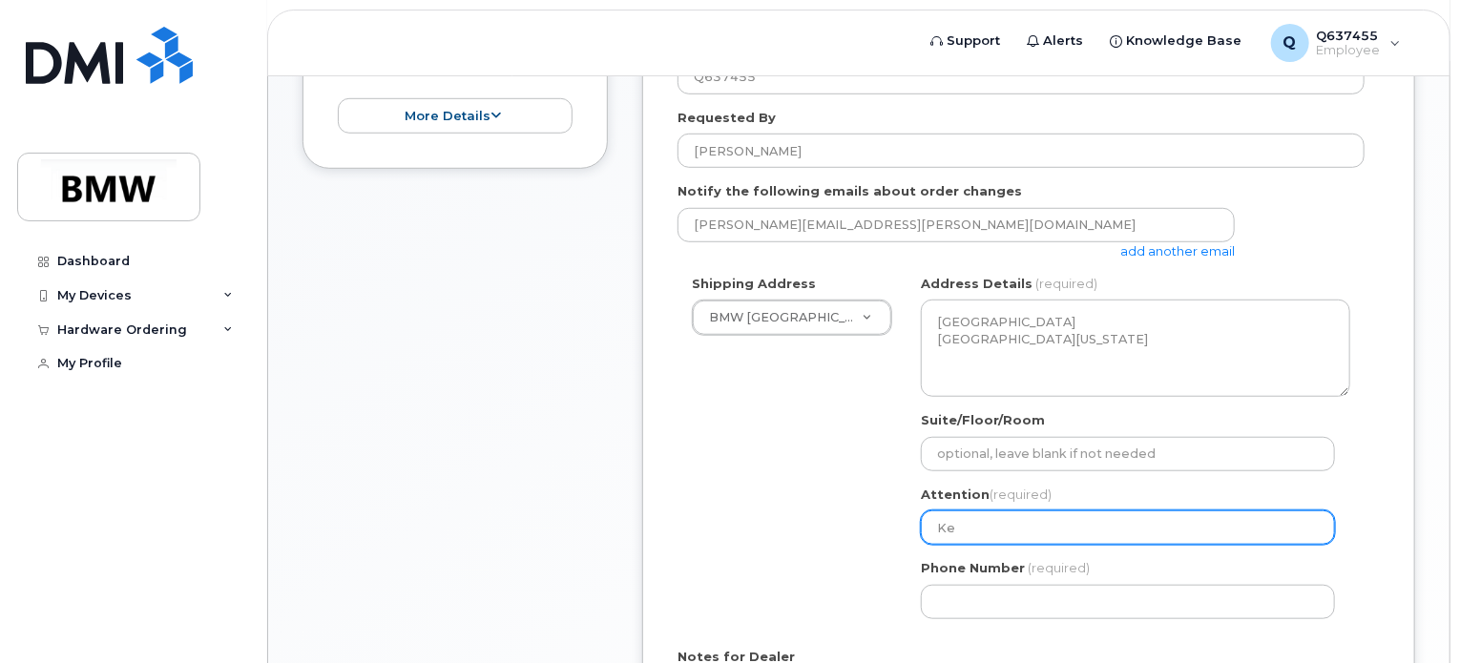
select select
type input "Kev"
select select
type input "Keve"
select select
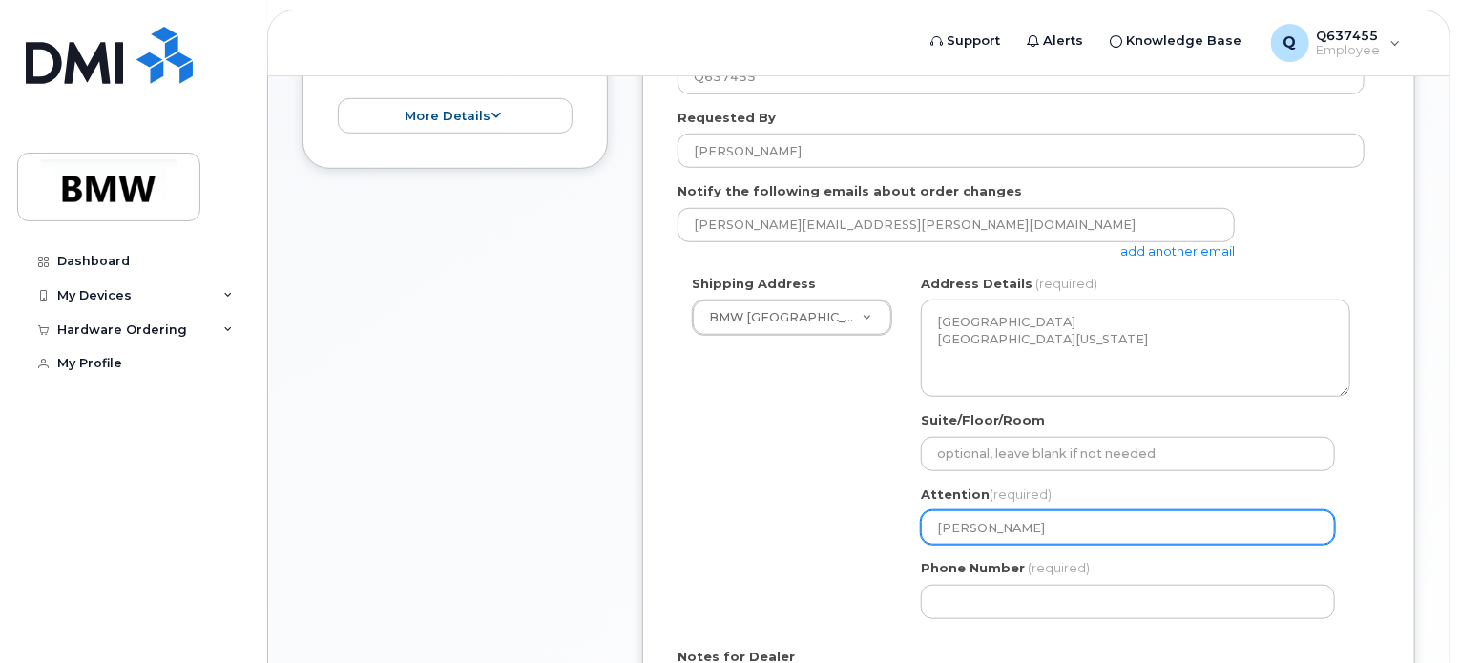
type input "Keven"
select select
type input "Keven Zh"
select select
type input "Keven Zho"
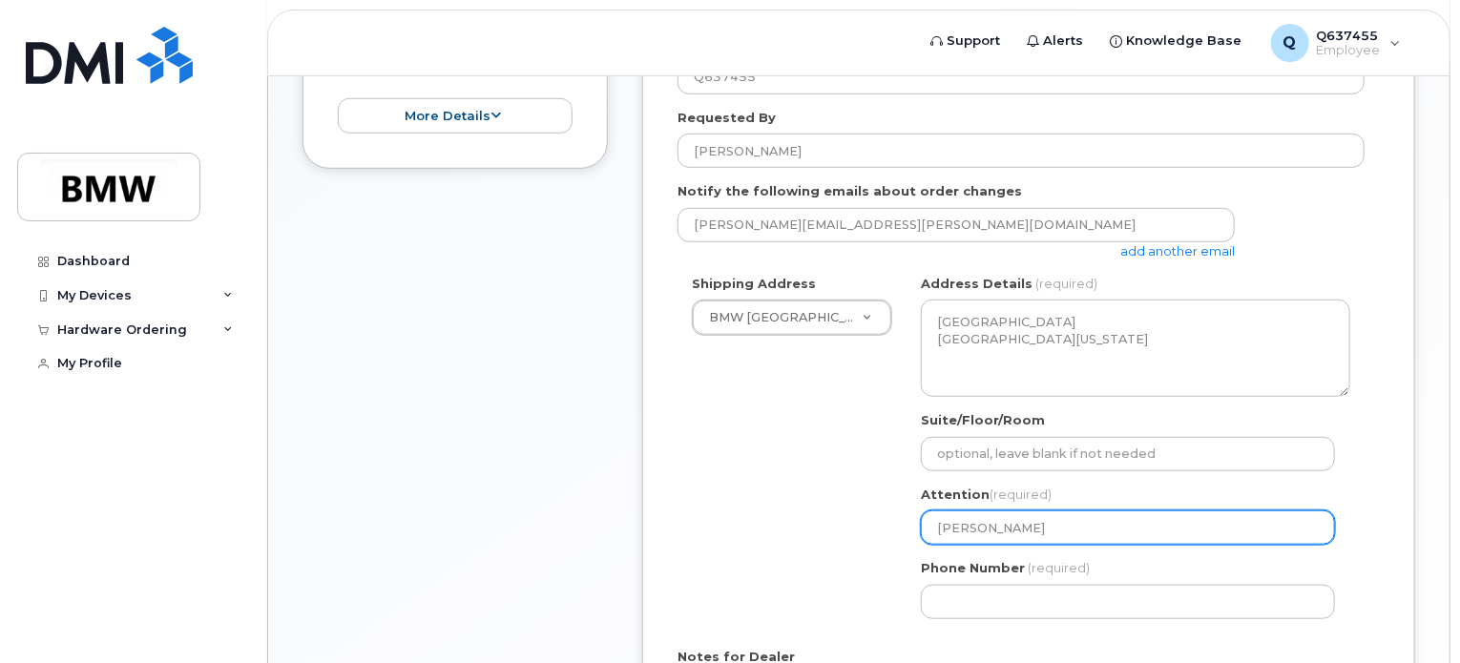
select select
type input "[PERSON_NAME]"
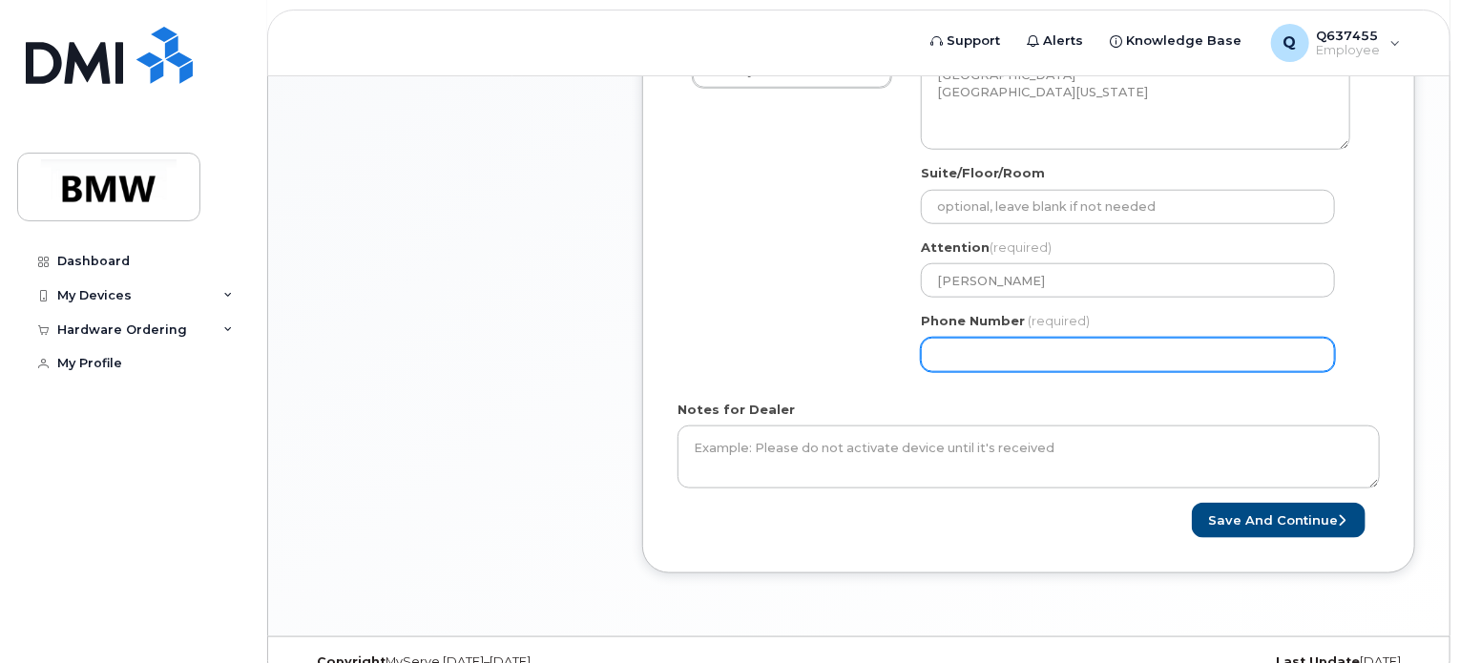
scroll to position [859, 0]
click at [1008, 346] on input "Phone Number" at bounding box center [1128, 354] width 414 height 34
select select
type input "551384955"
select select
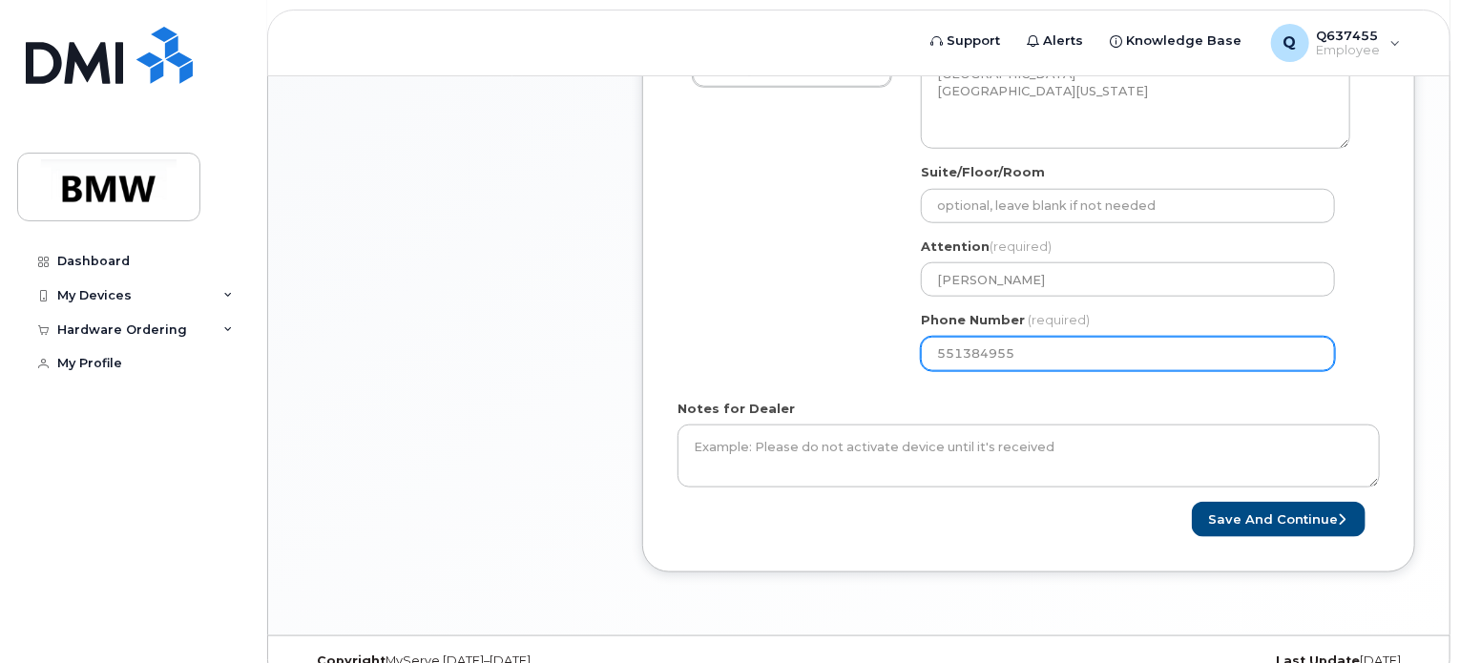
type input "5513849555"
select select
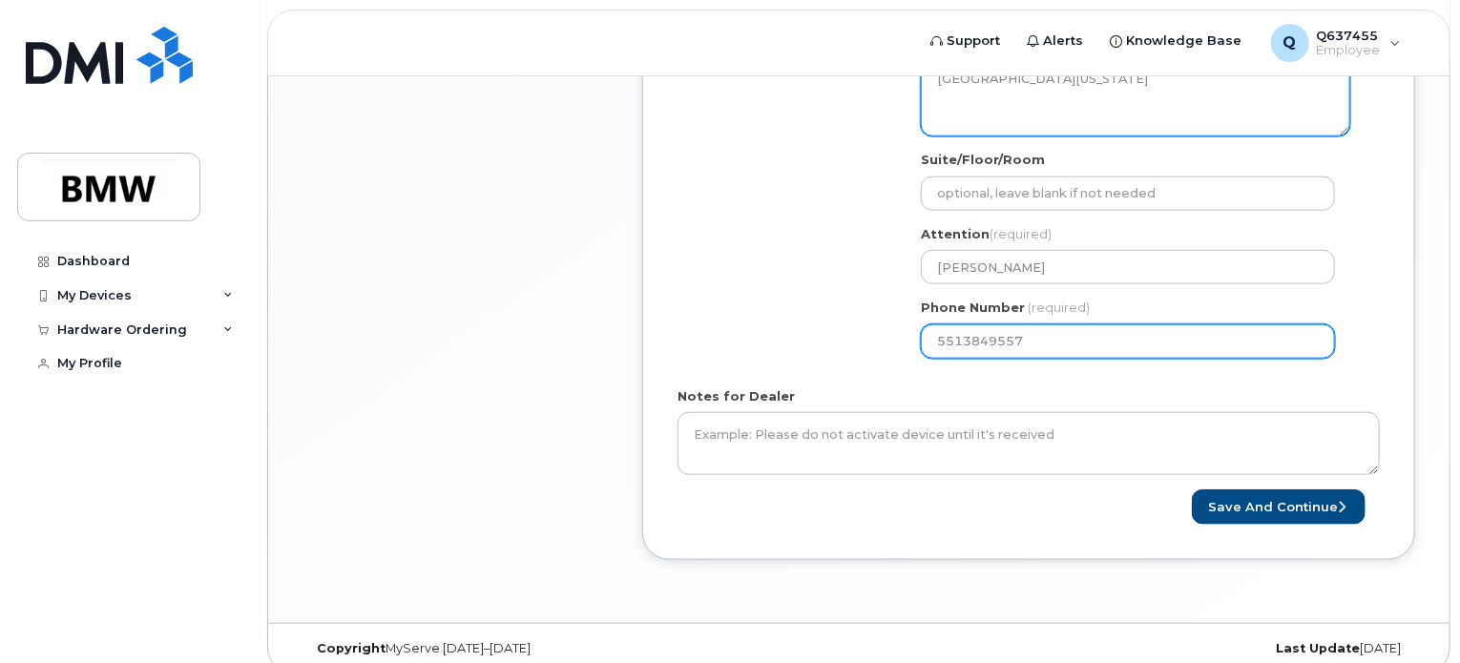
scroll to position [870, 0]
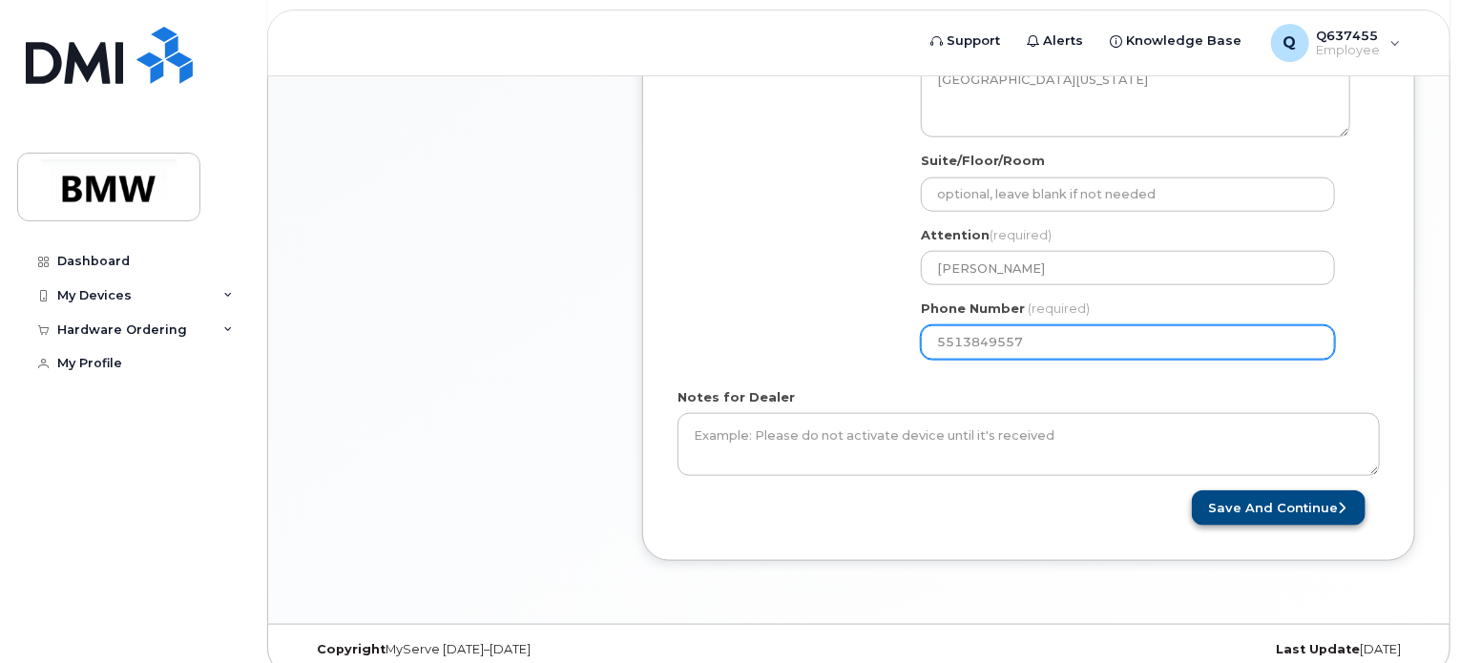
type input "5513849557"
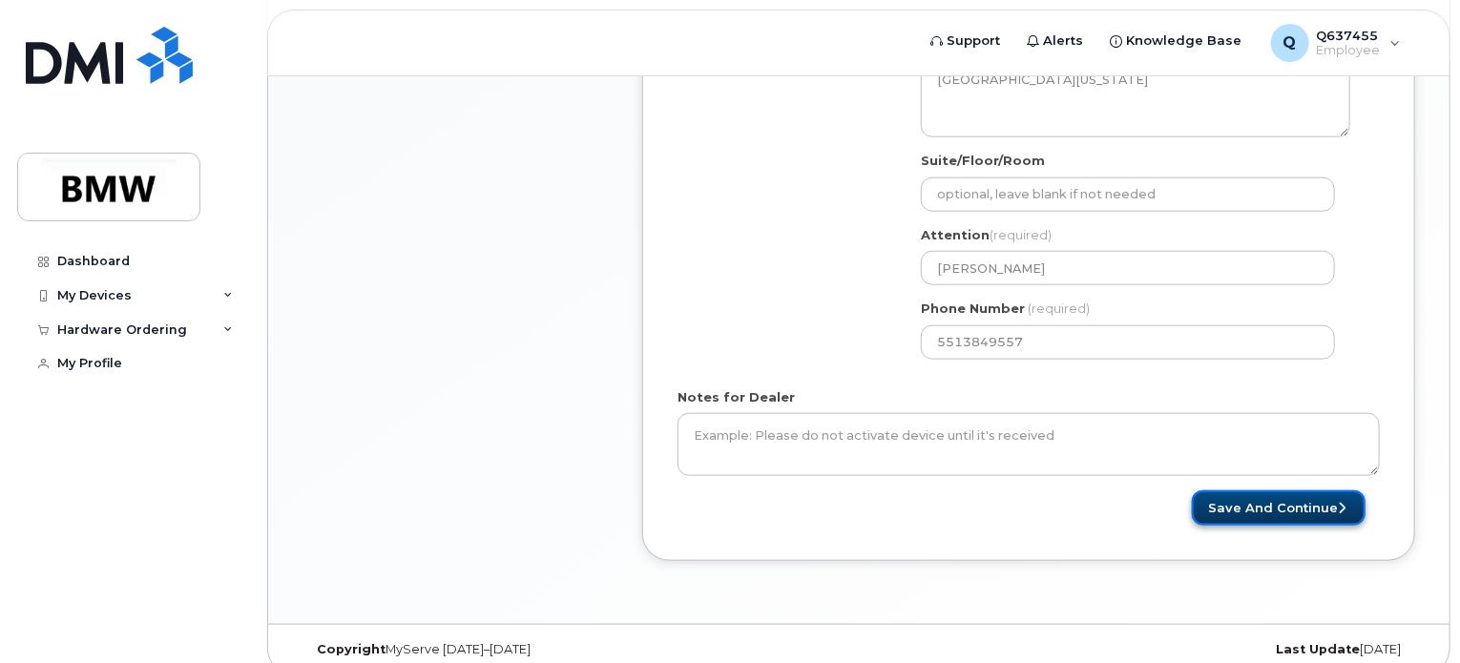
click at [1264, 493] on button "Save and Continue" at bounding box center [1279, 507] width 174 height 35
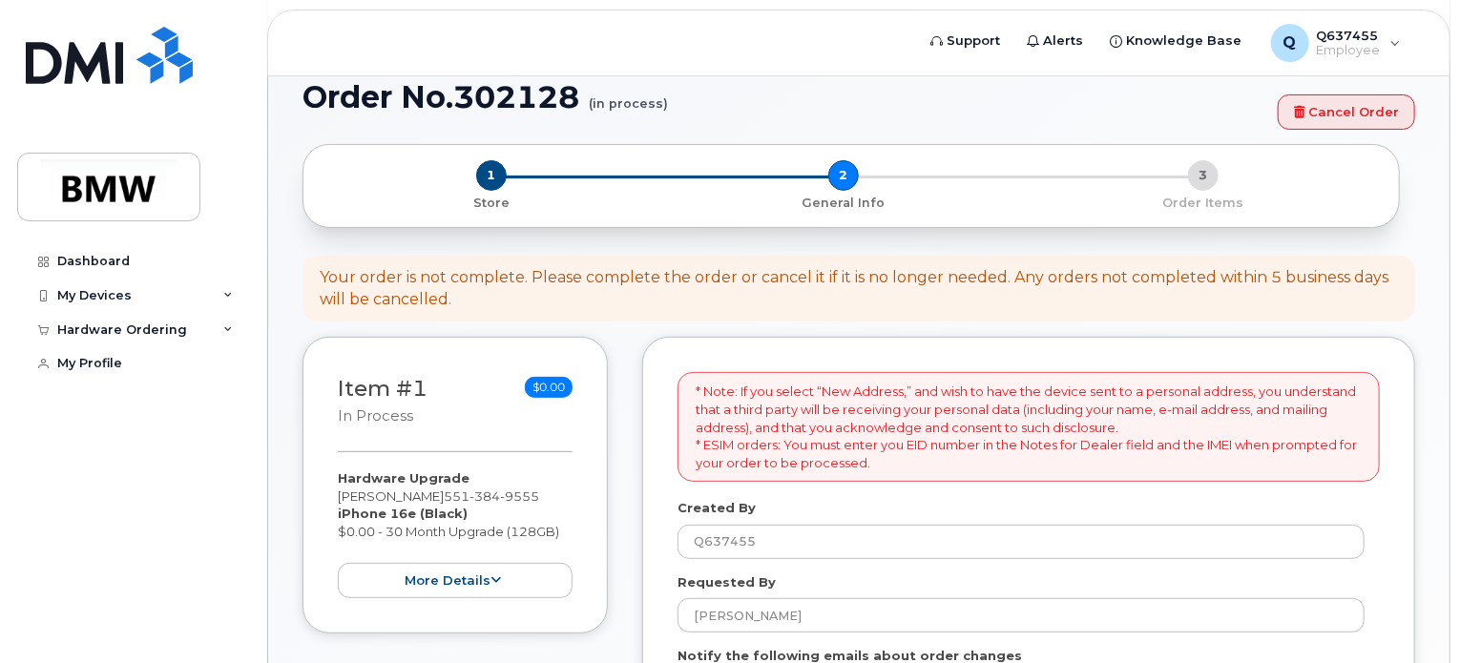
scroll to position [145, 0]
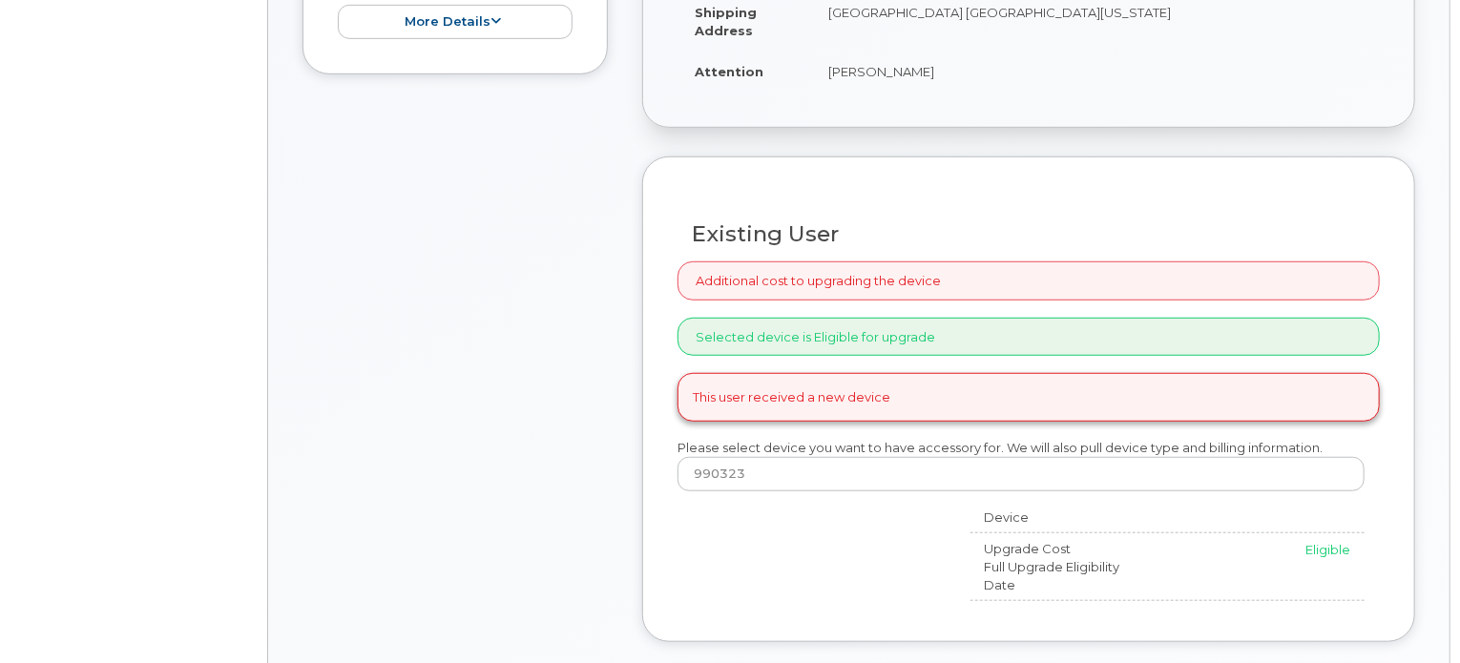
scroll to position [517, 0]
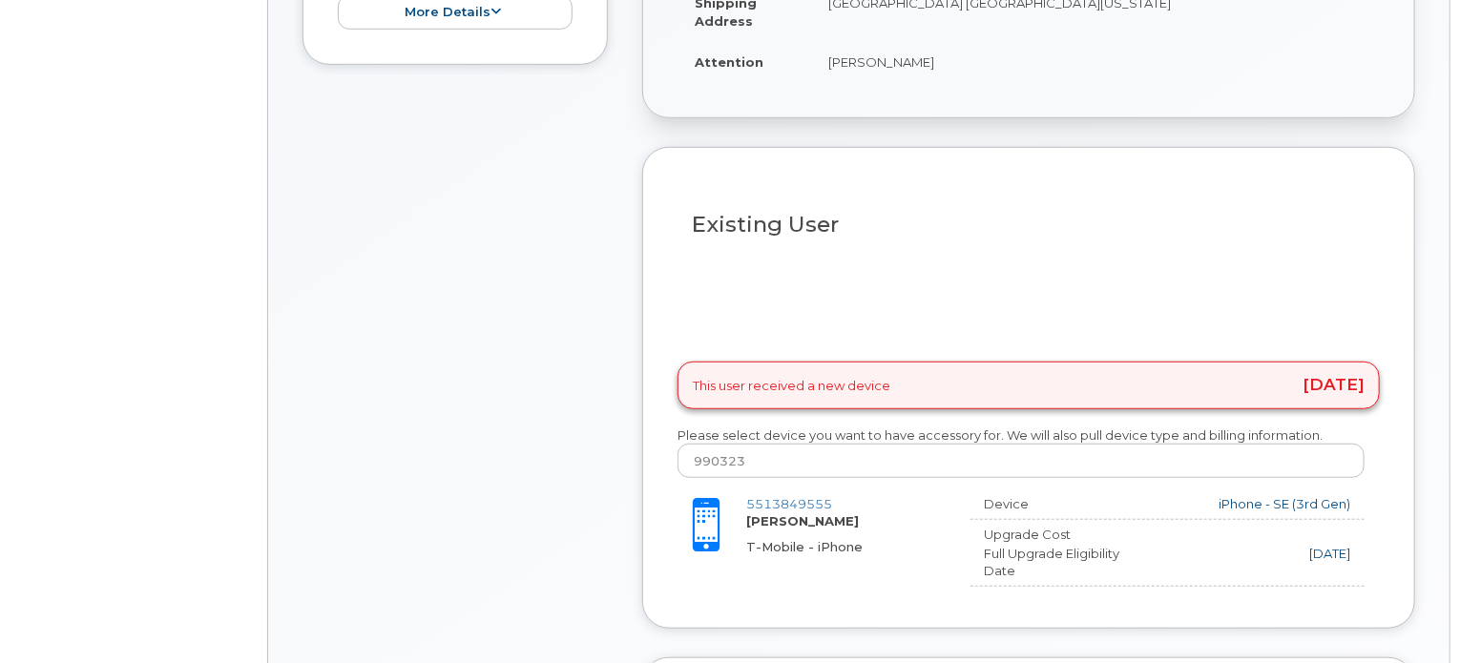
select select "1897788"
type input "1915360"
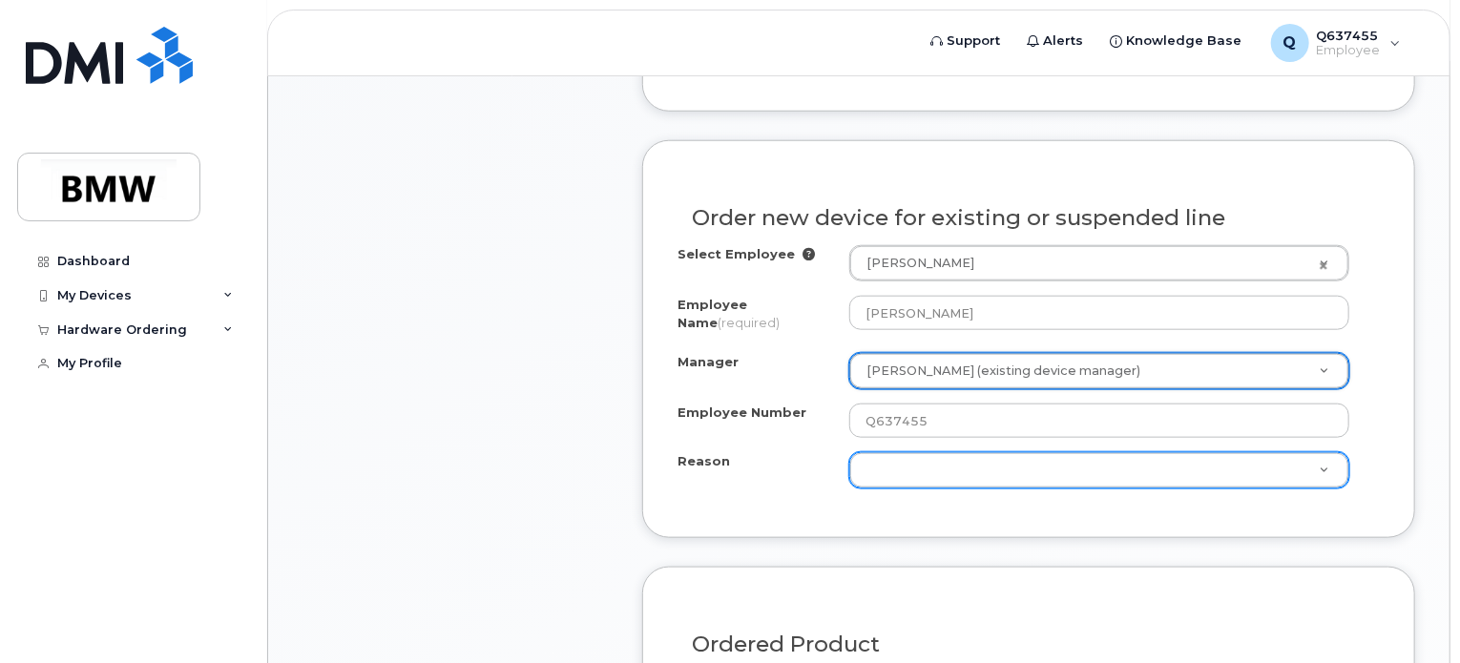
scroll to position [954, 0]
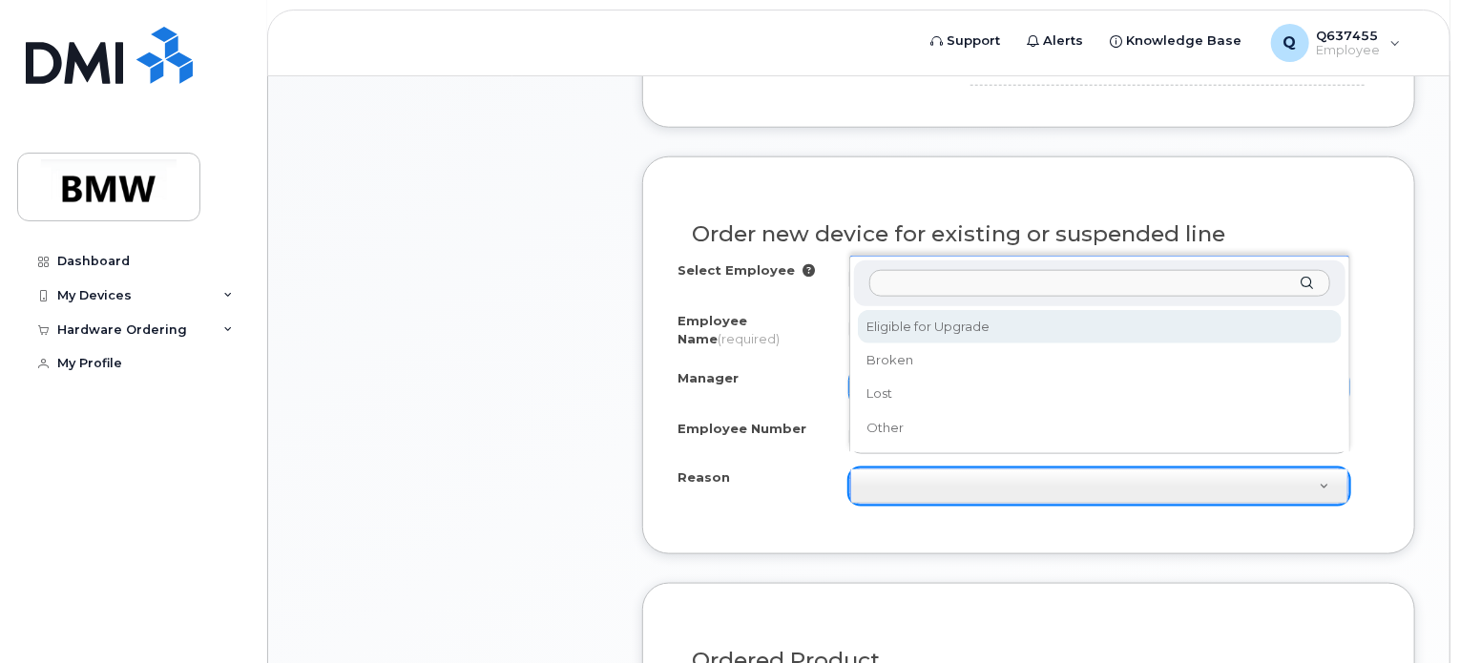
select select "eligible_for_upgrade"
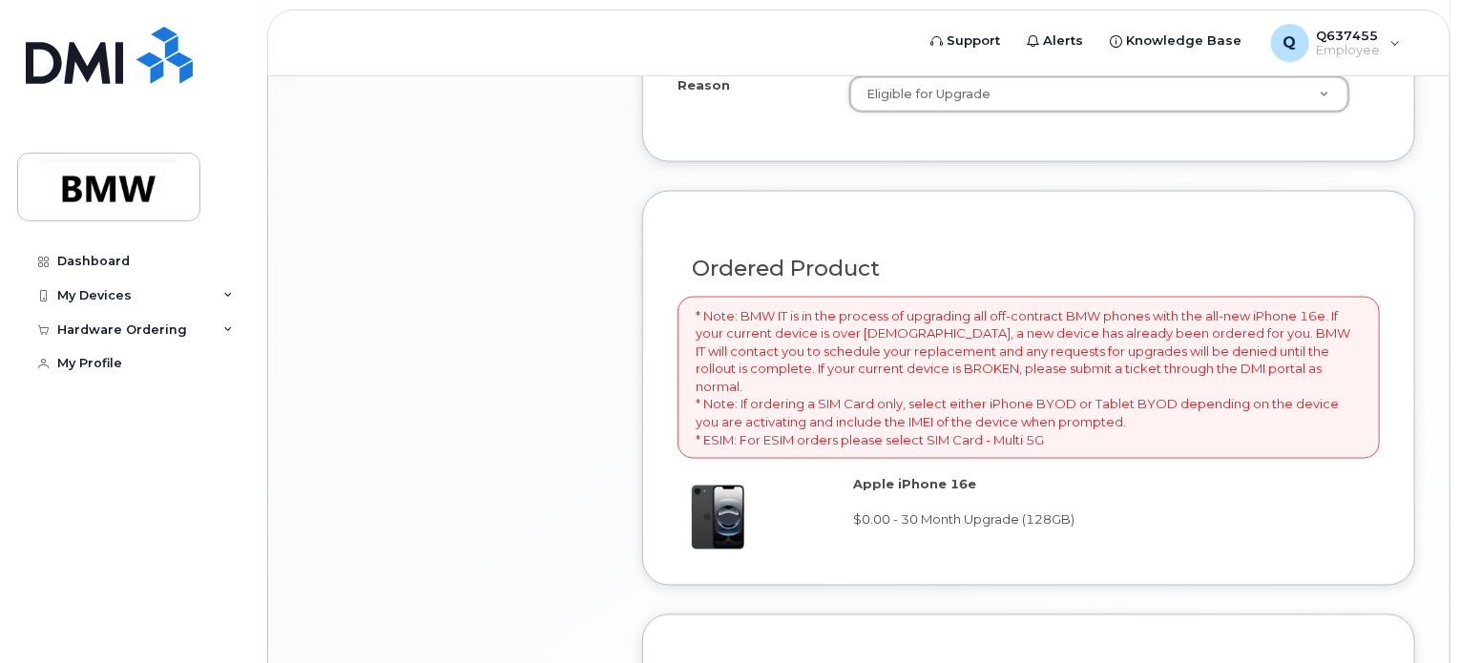
scroll to position [1659, 0]
